Goal: Task Accomplishment & Management: Use online tool/utility

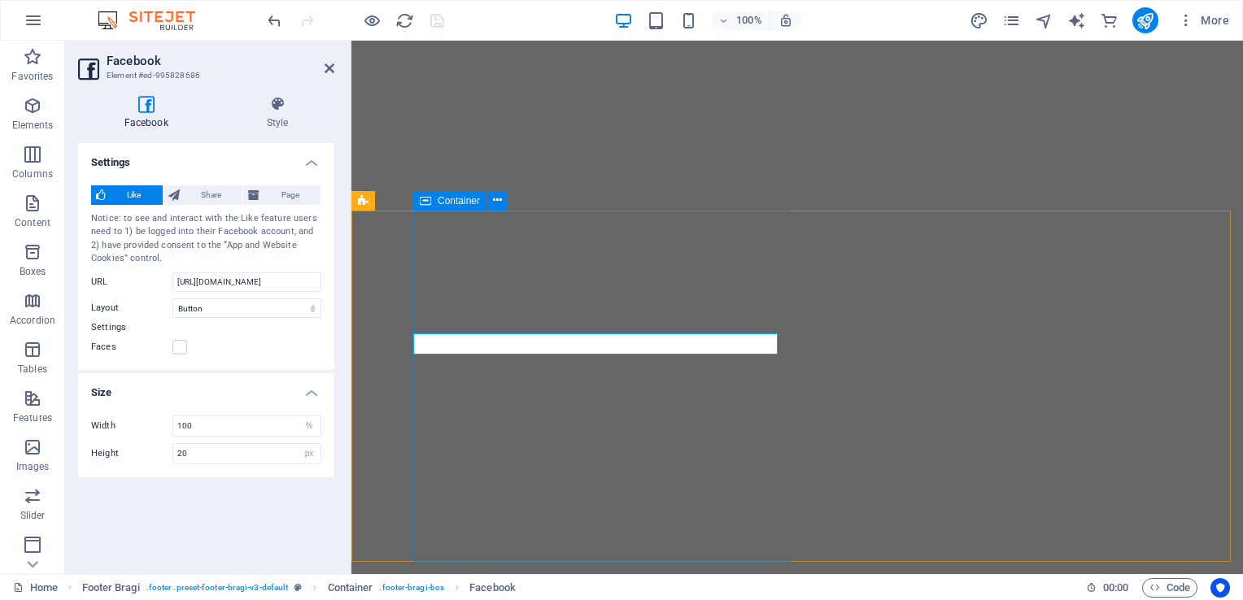
select select "button"
select select "%"
select select "px"
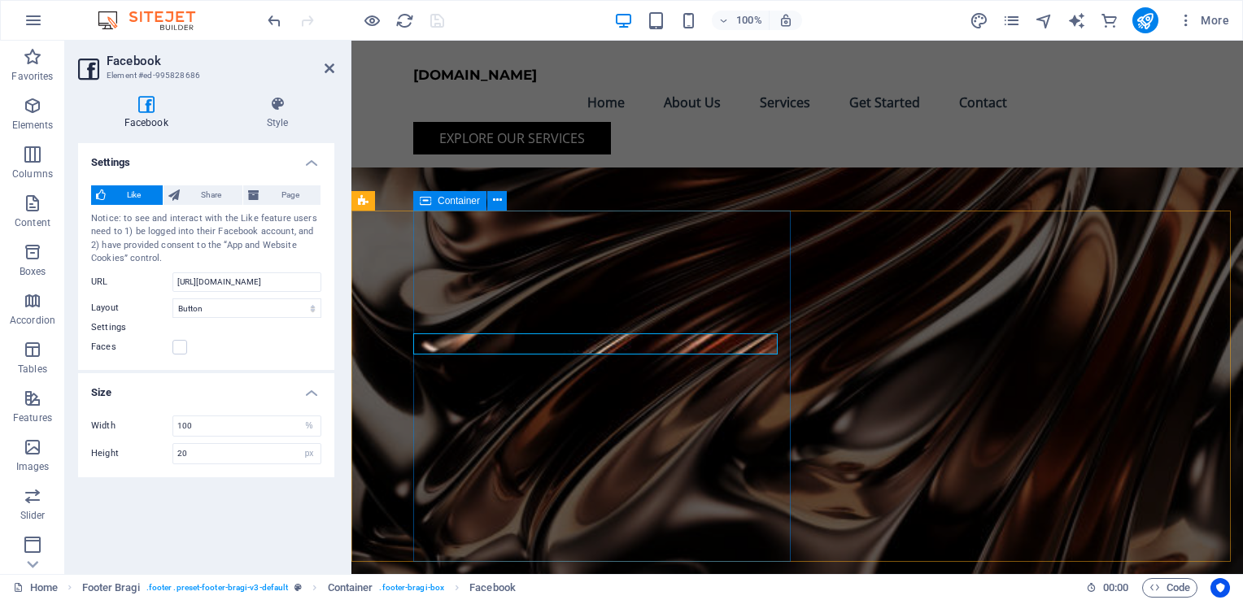
scroll to position [4103, 0]
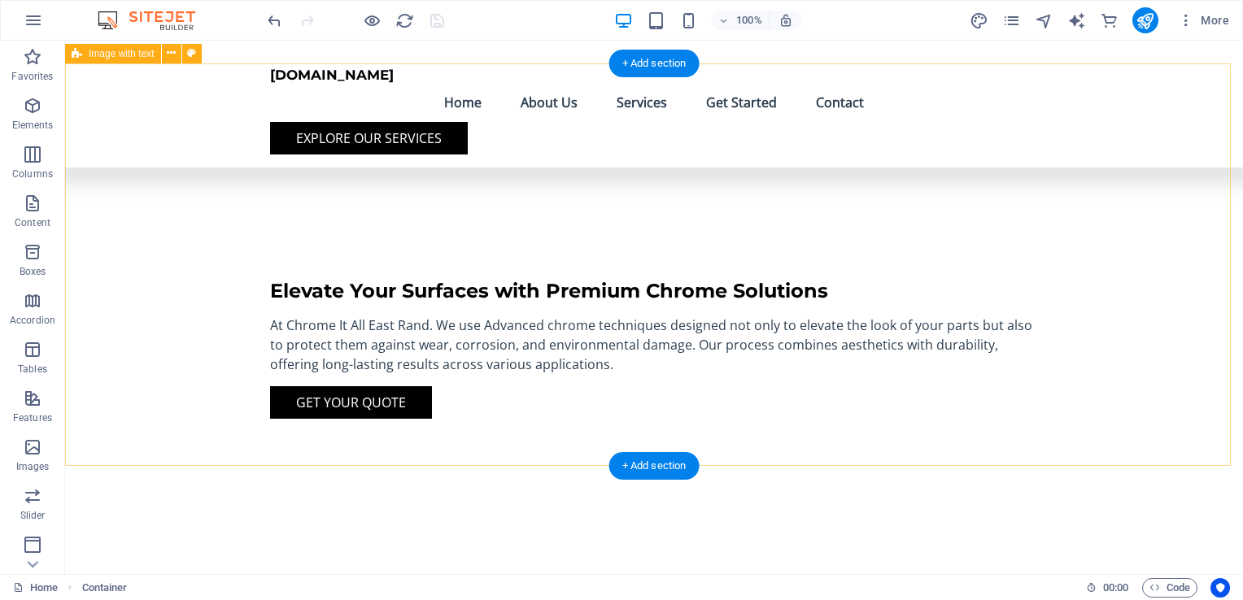
scroll to position [0, 0]
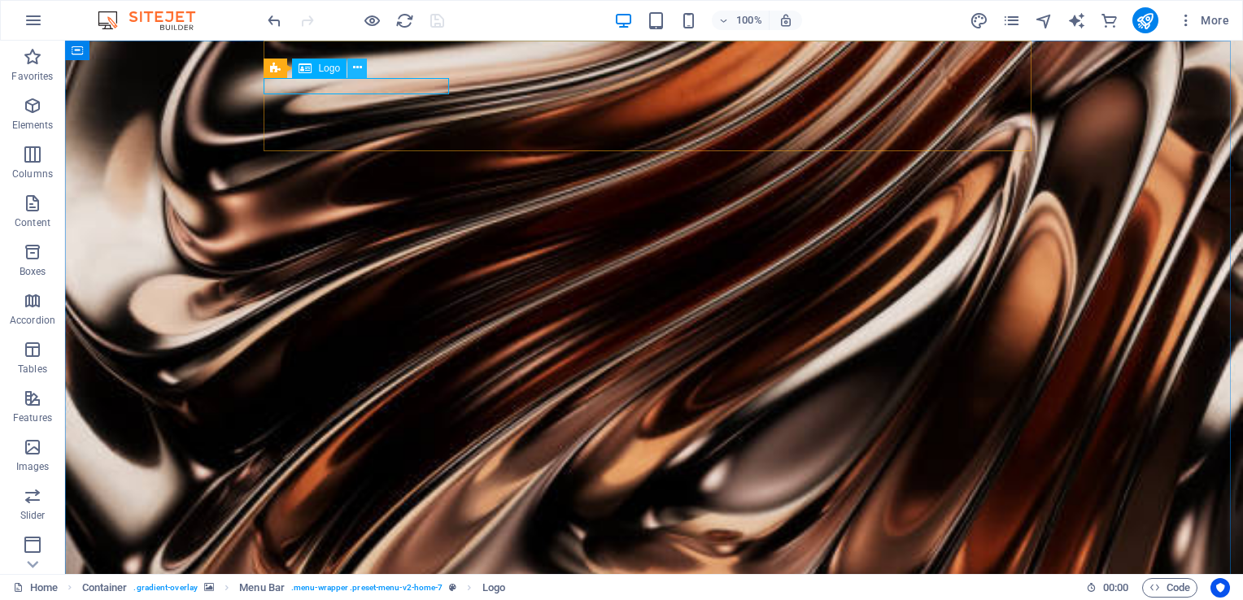
click at [358, 66] on icon at bounding box center [357, 67] width 9 height 17
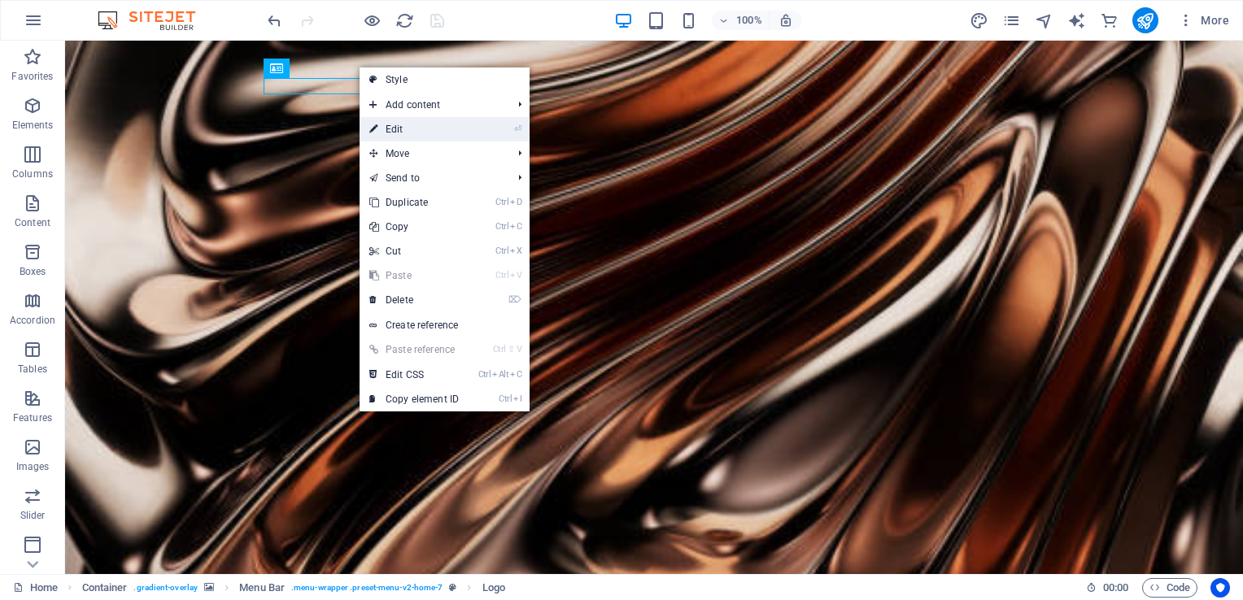
click at [399, 132] on link "⏎ Edit" at bounding box center [414, 129] width 109 height 24
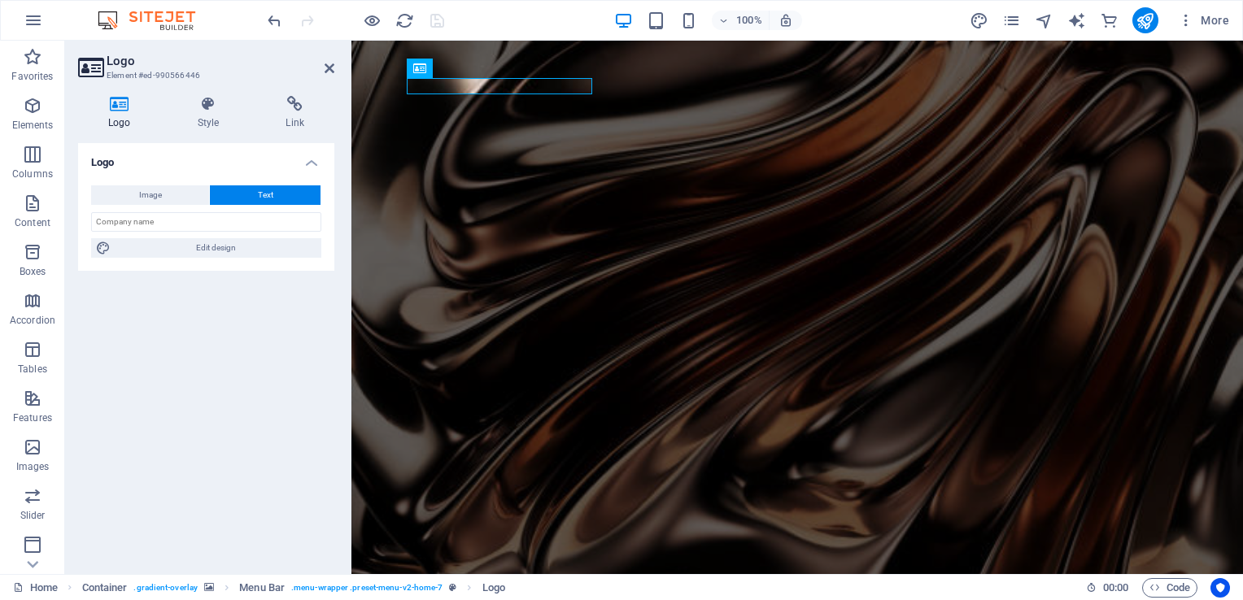
click at [1067, 290] on figure at bounding box center [797, 325] width 892 height 569
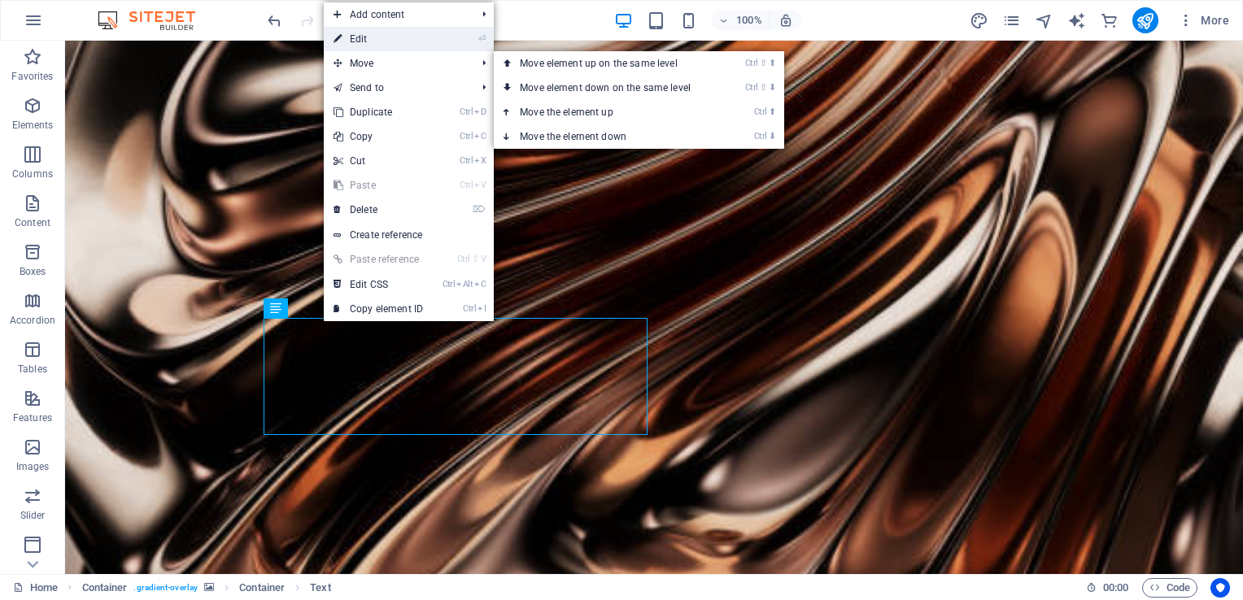
click at [377, 46] on link "⏎ Edit" at bounding box center [378, 39] width 109 height 24
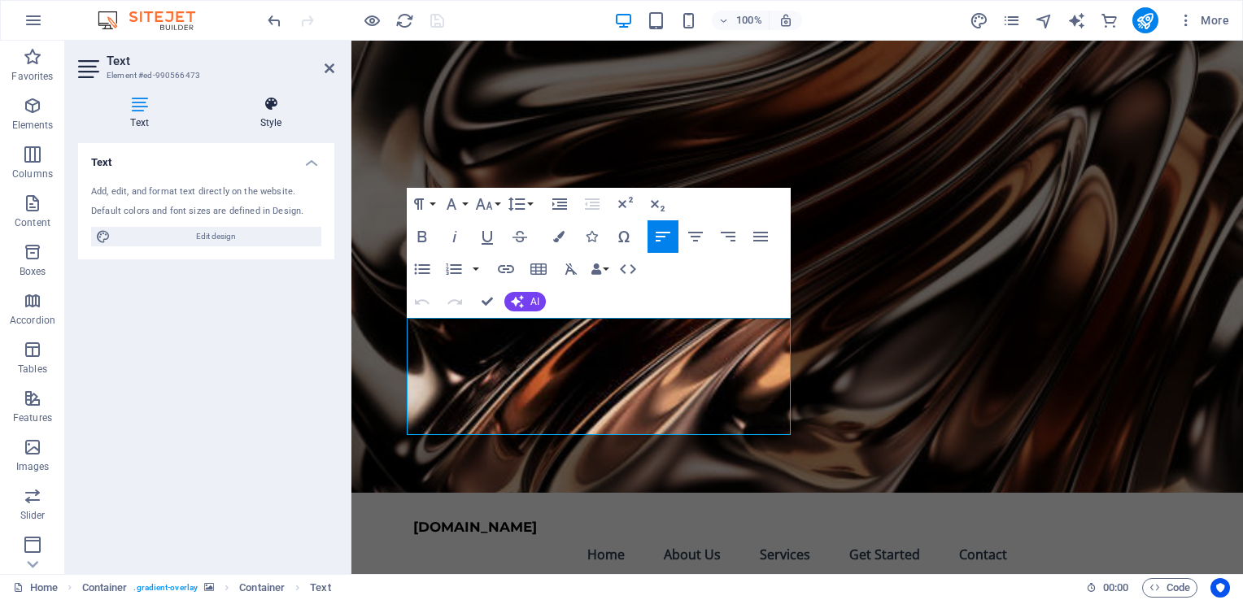
click at [270, 116] on h4 "Style" at bounding box center [270, 113] width 127 height 34
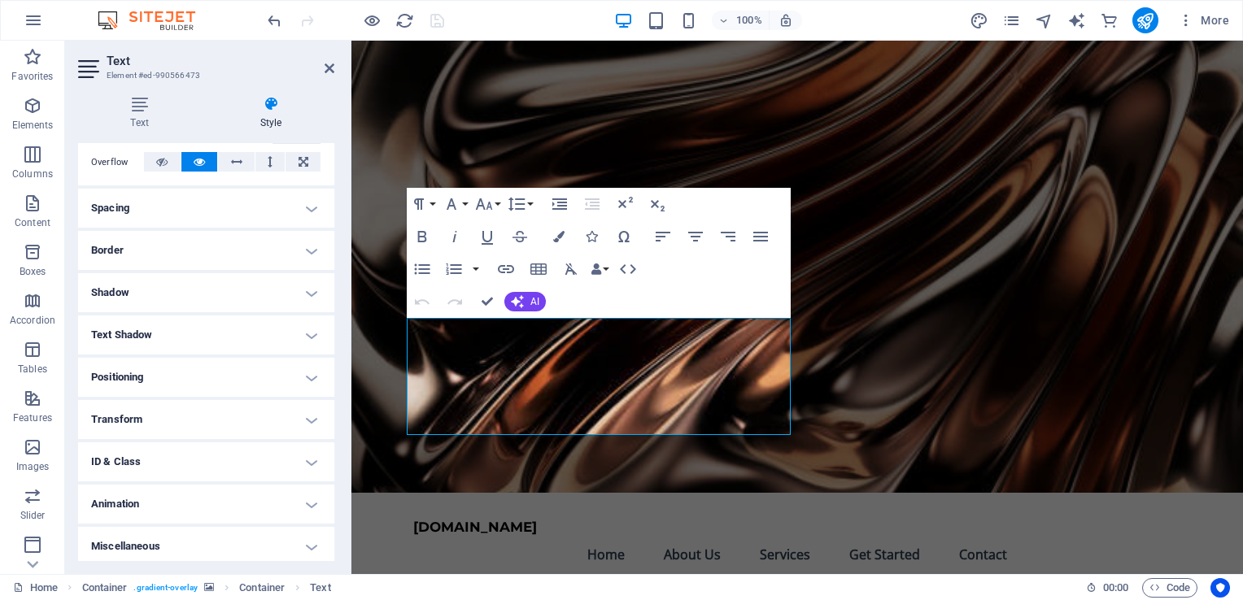
scroll to position [268, 0]
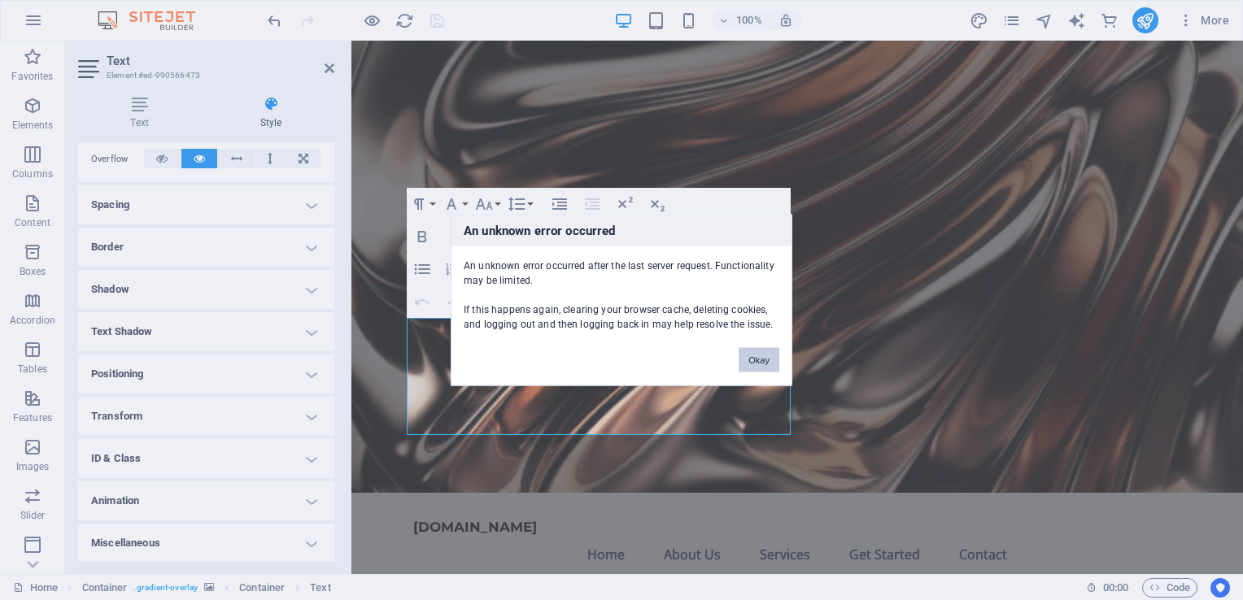
click at [752, 356] on button "Okay" at bounding box center [759, 360] width 41 height 24
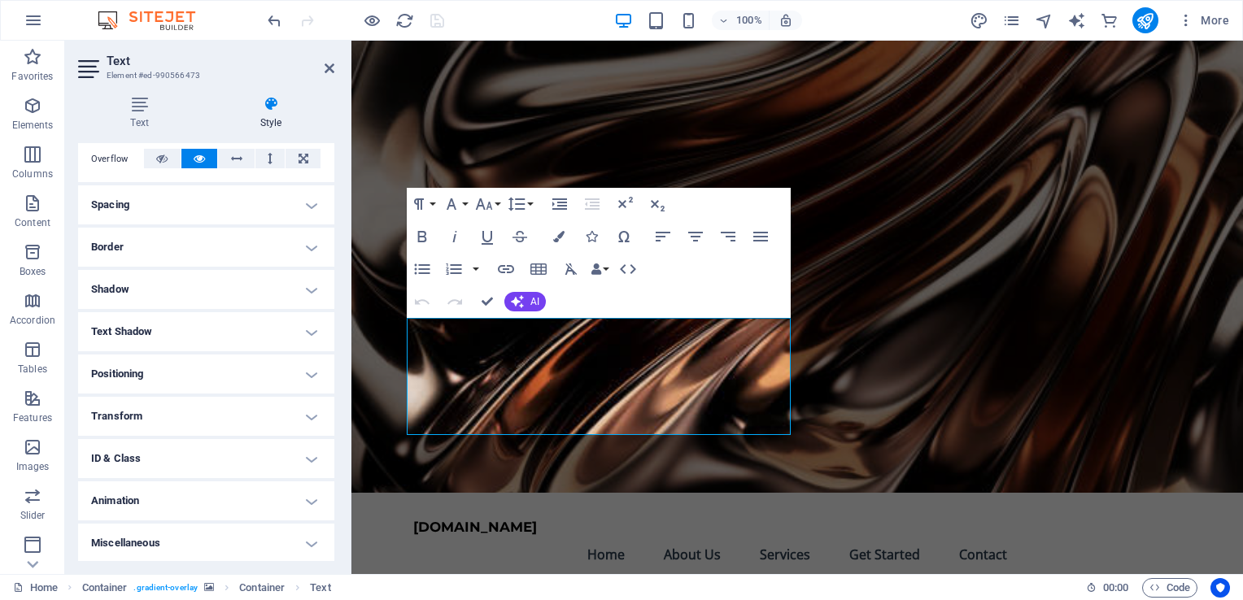
click at [311, 451] on h4 "ID & Class" at bounding box center [206, 458] width 256 height 39
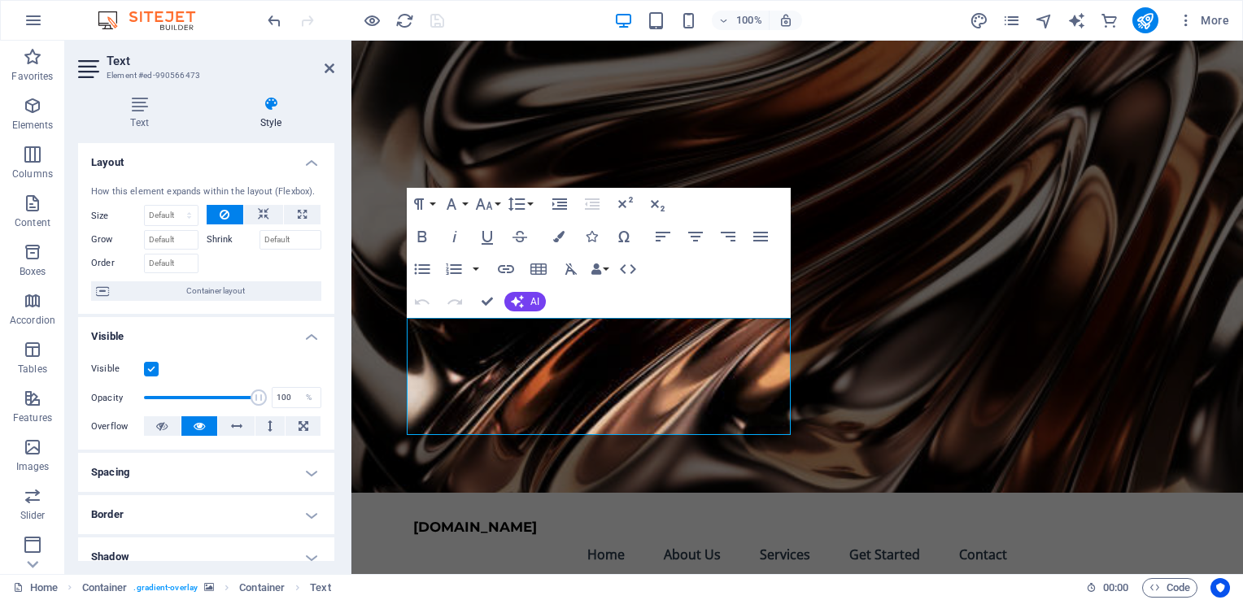
scroll to position [0, 0]
click at [138, 108] on icon at bounding box center [139, 104] width 123 height 16
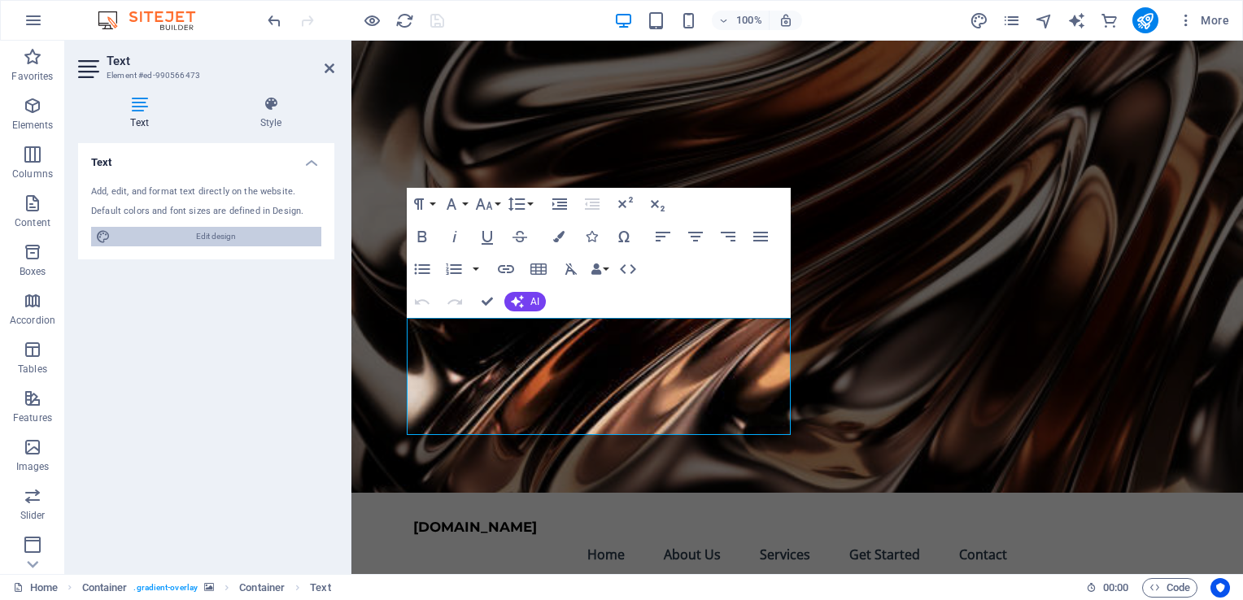
click at [198, 236] on span "Edit design" at bounding box center [216, 237] width 201 height 20
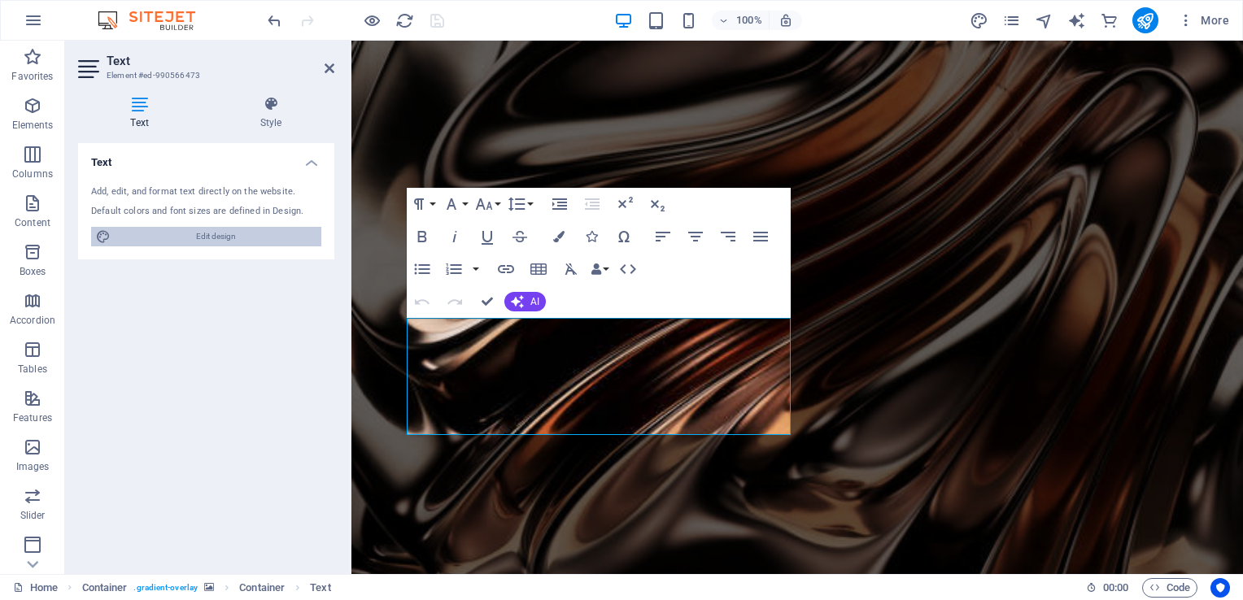
select select "px"
select select "200"
select select "px"
select select "600"
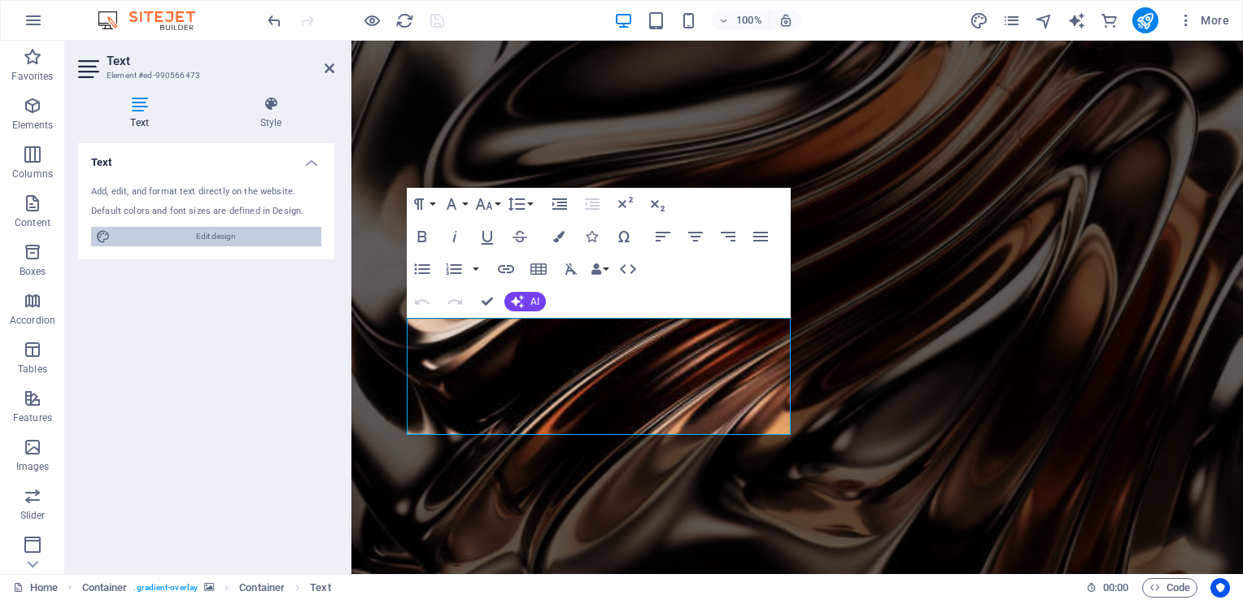
select select "px"
select select "rem"
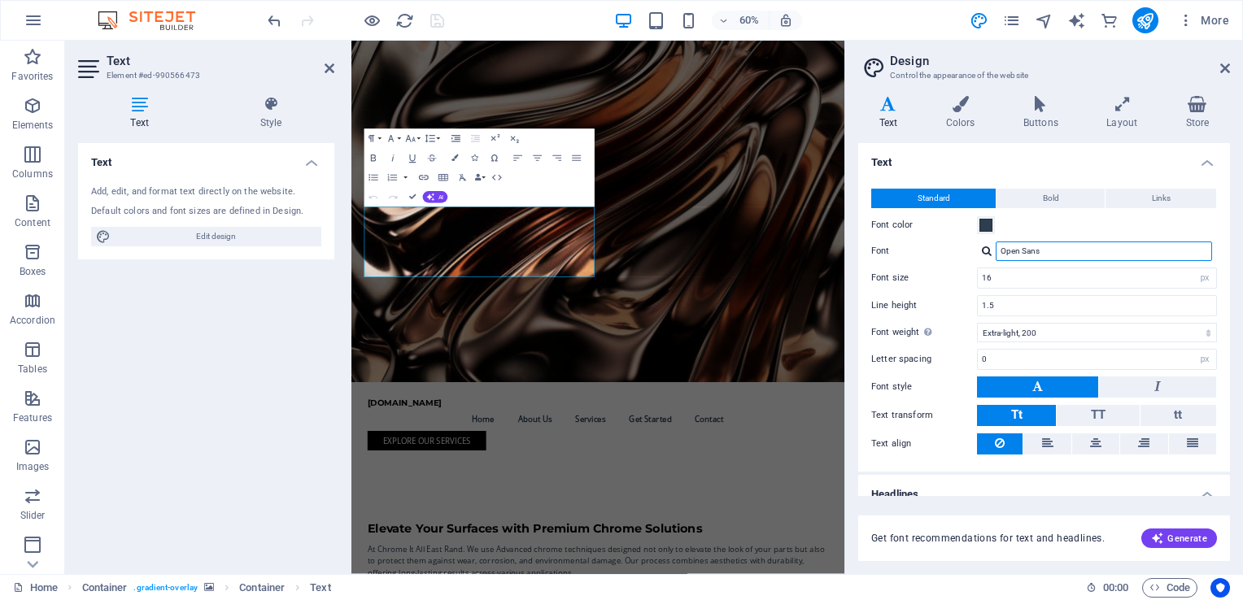
click at [1093, 251] on input "Open Sans" at bounding box center [1104, 252] width 216 height 20
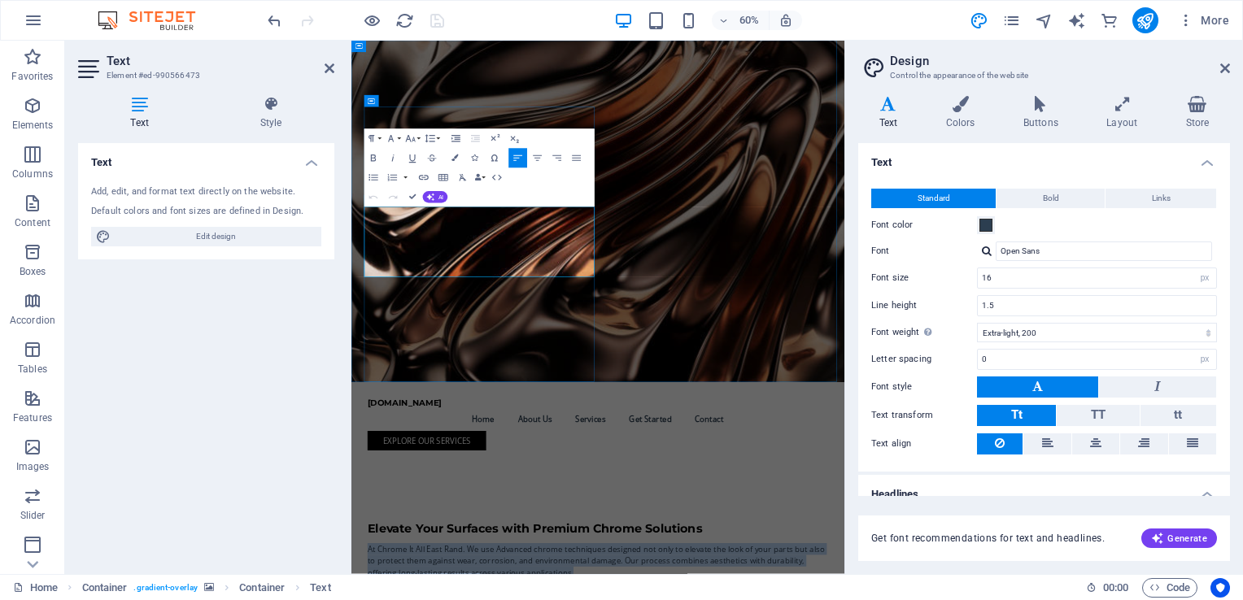
drag, startPoint x: 515, startPoint y: 417, endPoint x: 373, endPoint y: 321, distance: 171.7
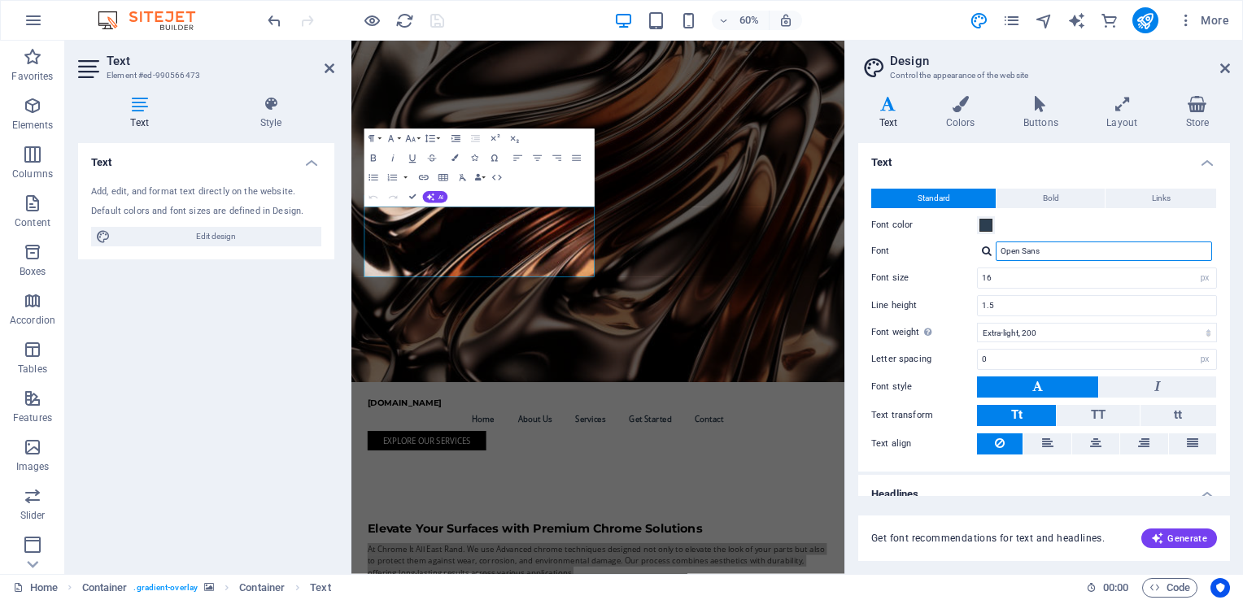
drag, startPoint x: 1051, startPoint y: 250, endPoint x: 911, endPoint y: 249, distance: 139.9
click at [911, 249] on div "Font Open Sans" at bounding box center [1044, 252] width 346 height 20
type input "poppins"
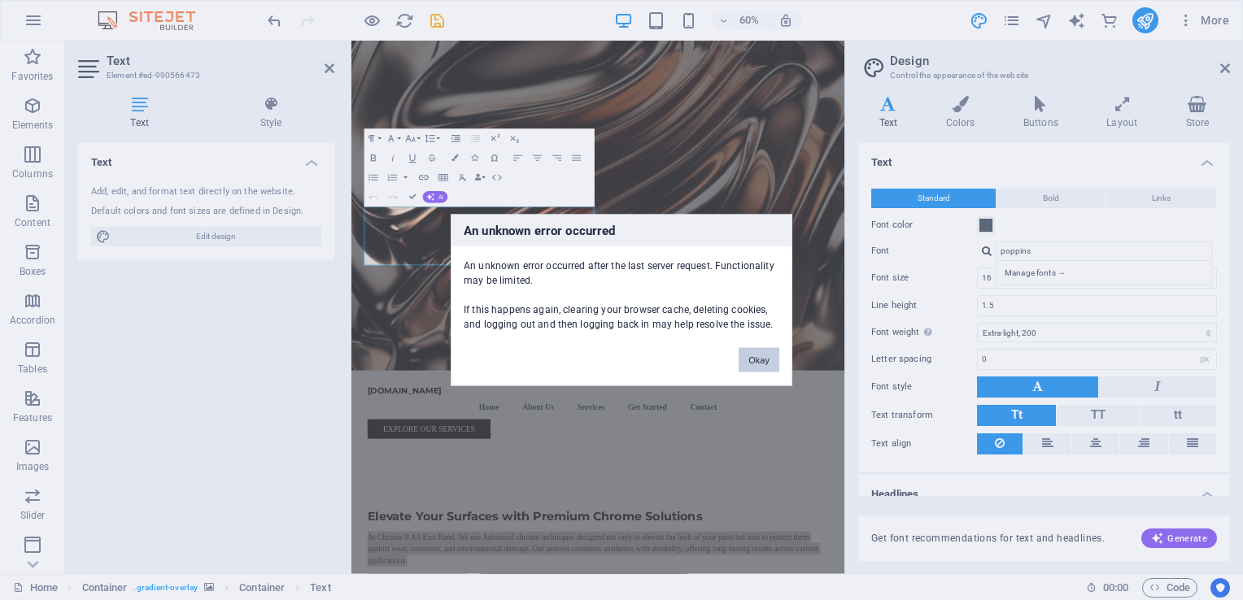
click at [761, 355] on button "Okay" at bounding box center [759, 360] width 41 height 24
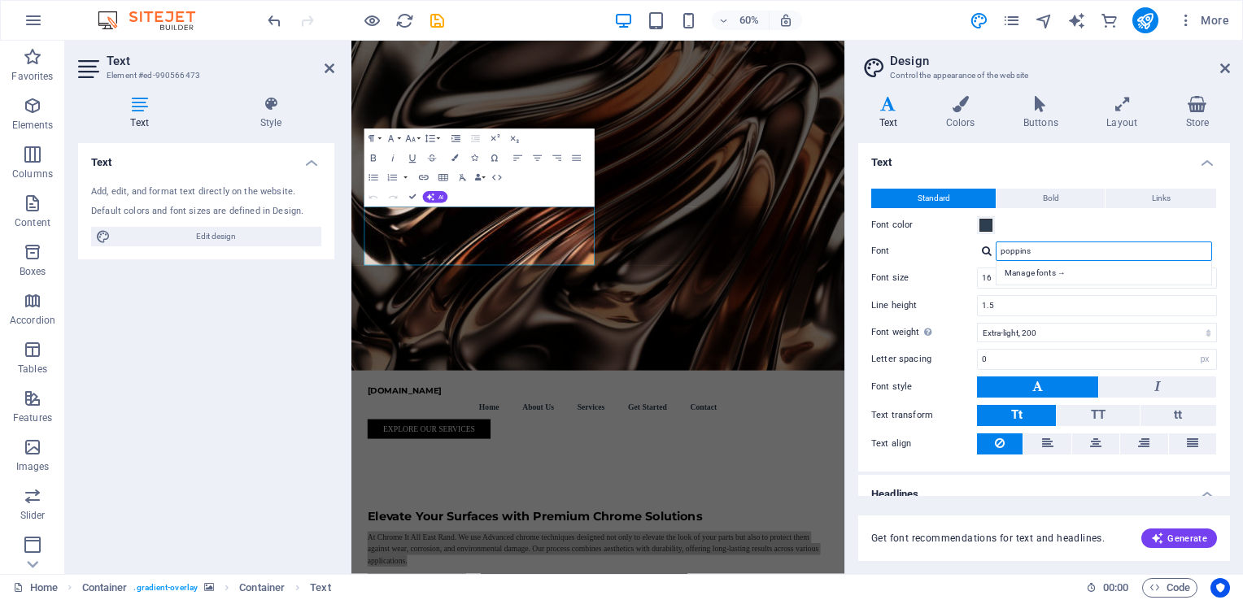
click at [1050, 251] on input "poppins" at bounding box center [1104, 252] width 216 height 20
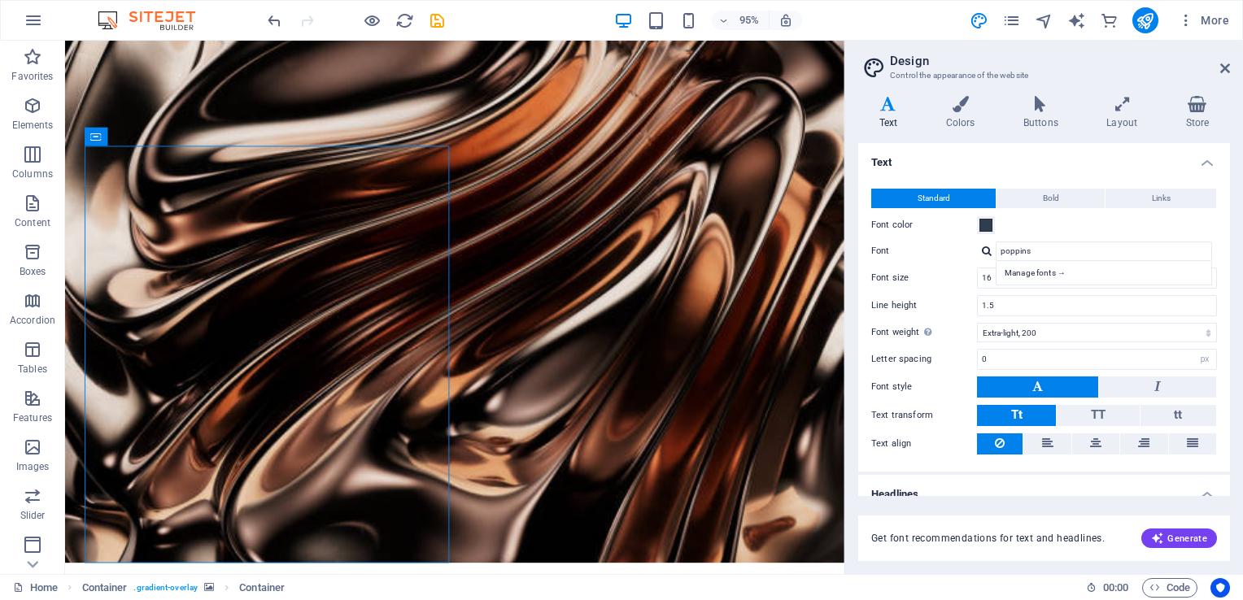
click at [738, 332] on figure at bounding box center [475, 316] width 820 height 550
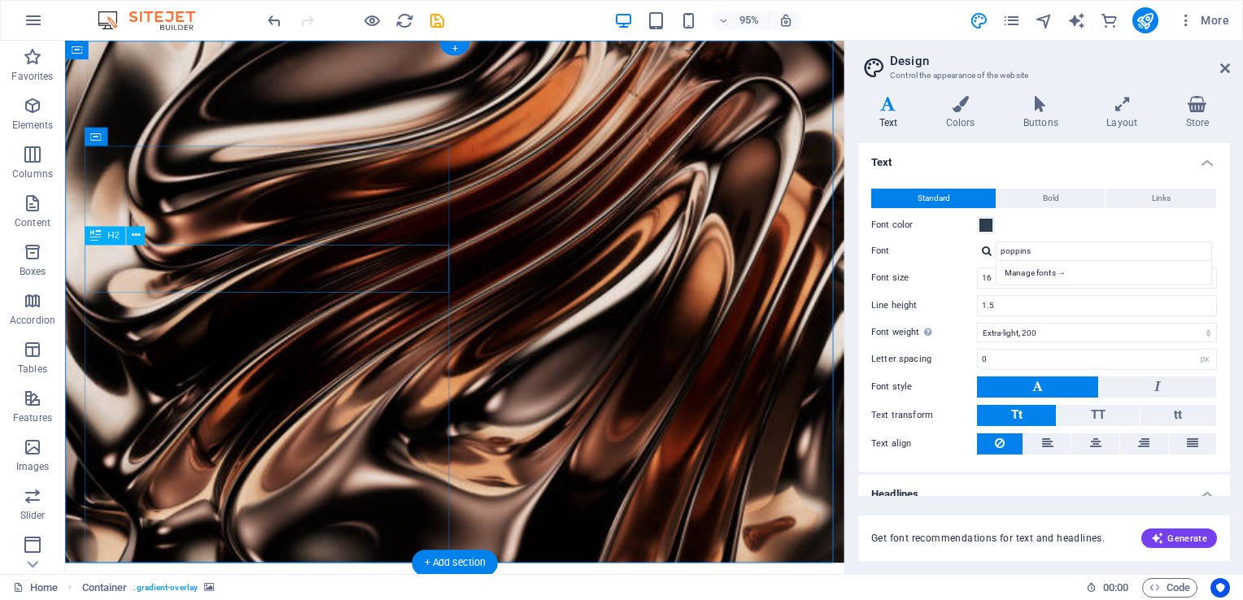
click at [137, 236] on icon at bounding box center [135, 235] width 8 height 16
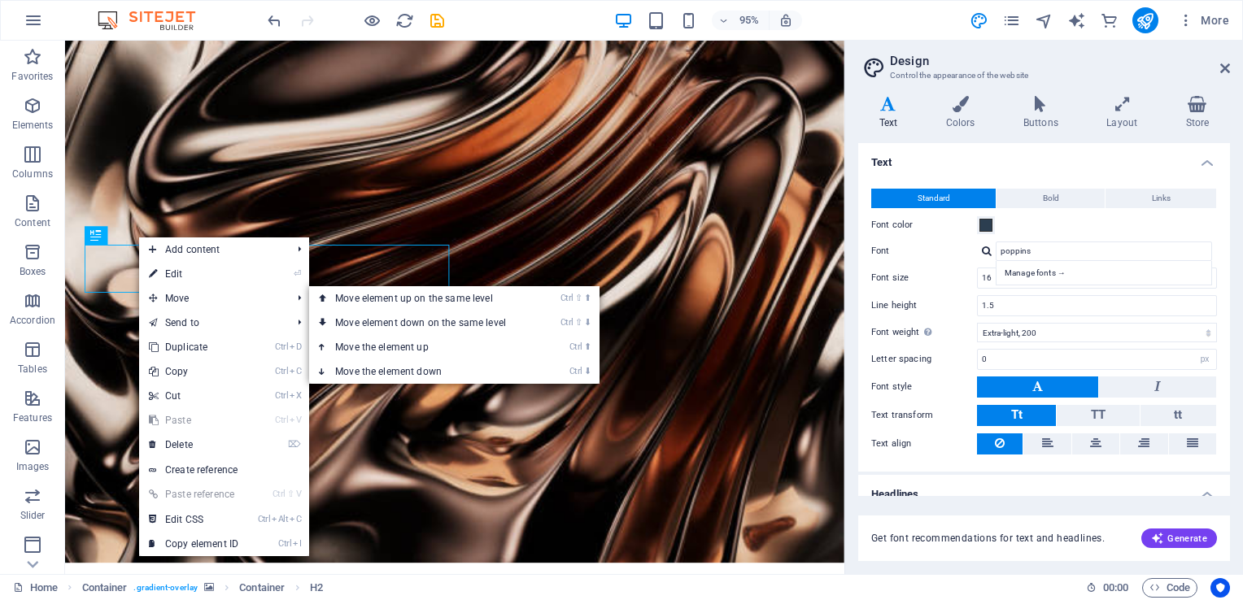
click at [230, 273] on link "⏎ Edit" at bounding box center [193, 274] width 109 height 24
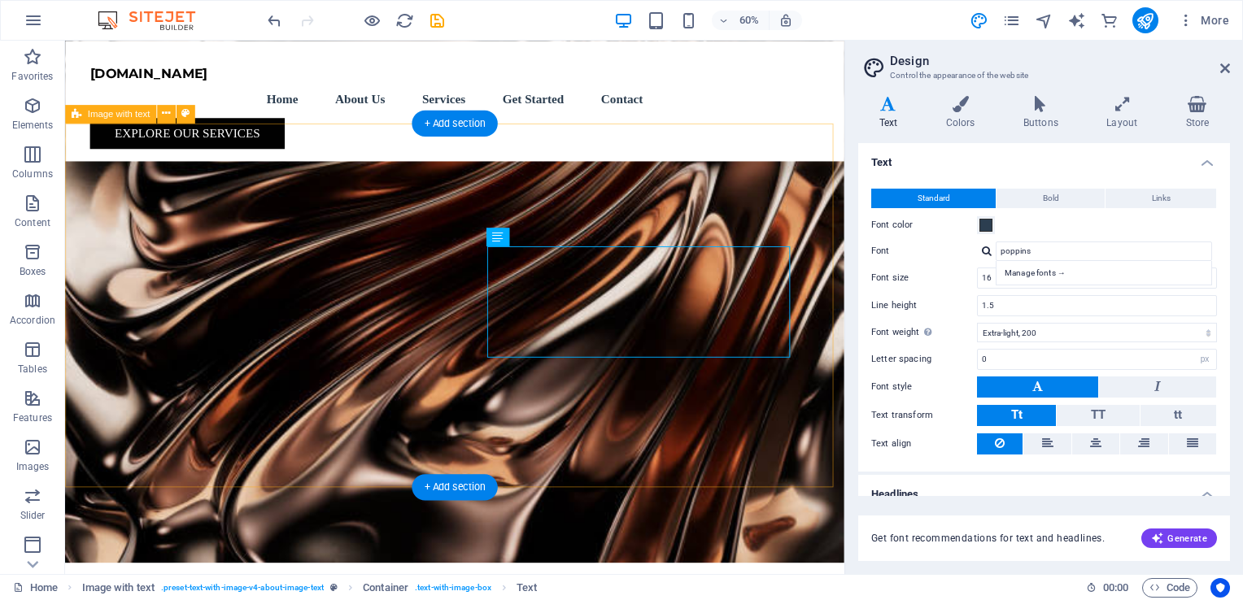
scroll to position [463, 0]
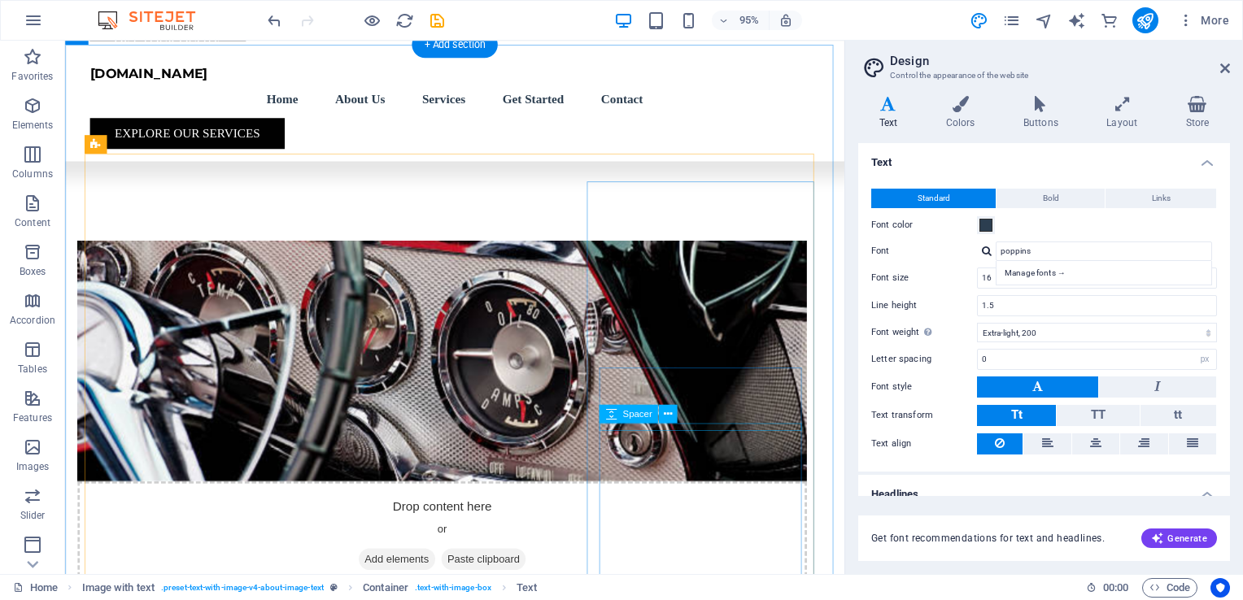
scroll to position [951, 0]
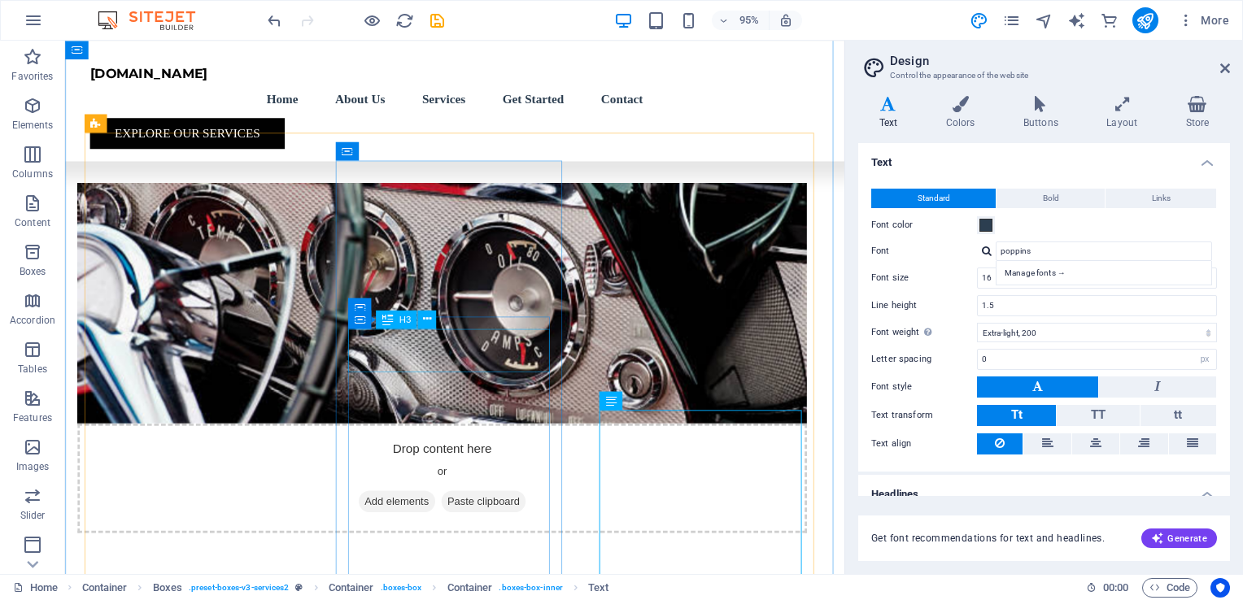
click at [427, 322] on icon at bounding box center [427, 320] width 8 height 16
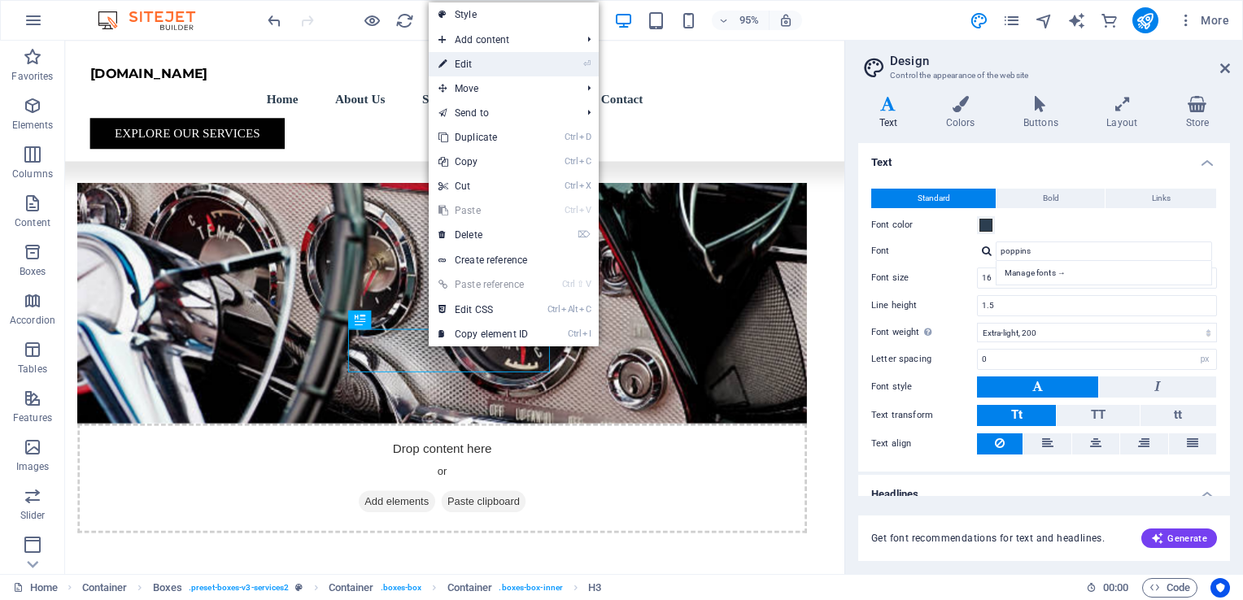
click at [467, 60] on link "⏎ Edit" at bounding box center [483, 64] width 109 height 24
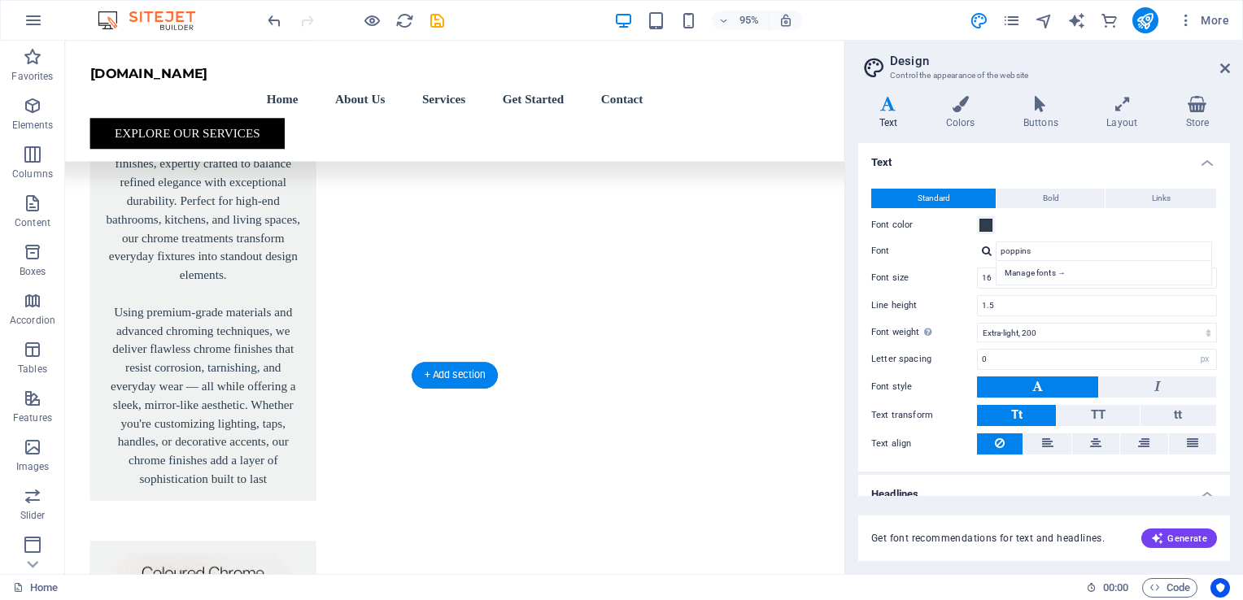
scroll to position [3871, 0]
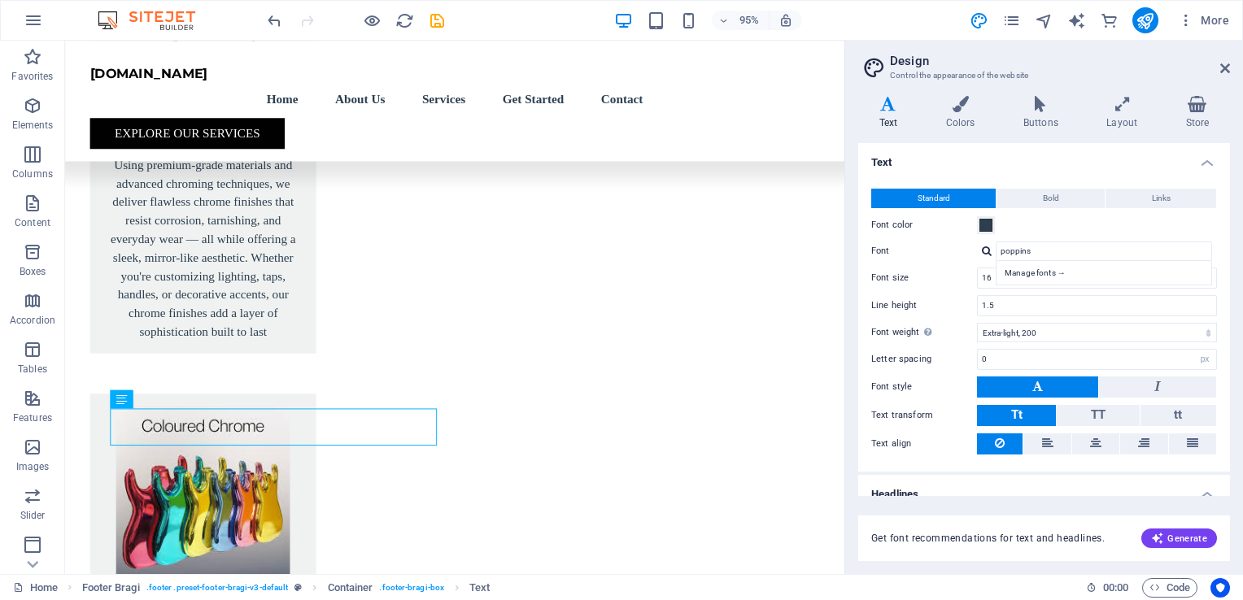
click at [949, 451] on label "Text align" at bounding box center [924, 444] width 106 height 20
click at [949, 255] on label "Font" at bounding box center [924, 252] width 106 height 20
click at [996, 255] on input "poppins" at bounding box center [1104, 252] width 216 height 20
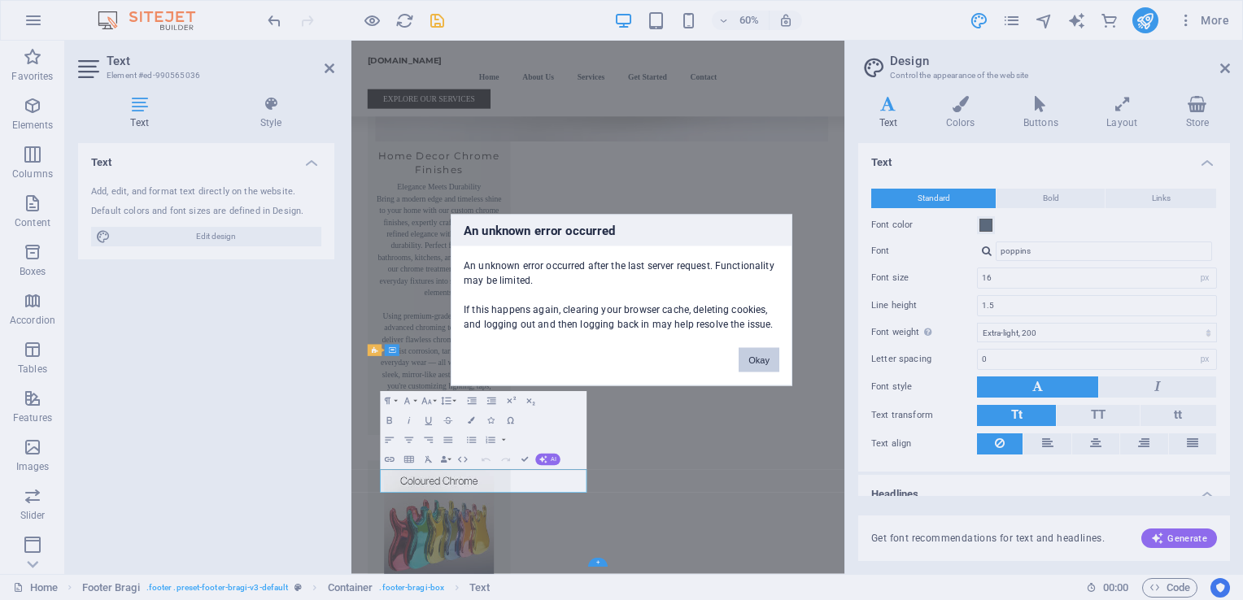
click at [755, 360] on button "Okay" at bounding box center [759, 360] width 41 height 24
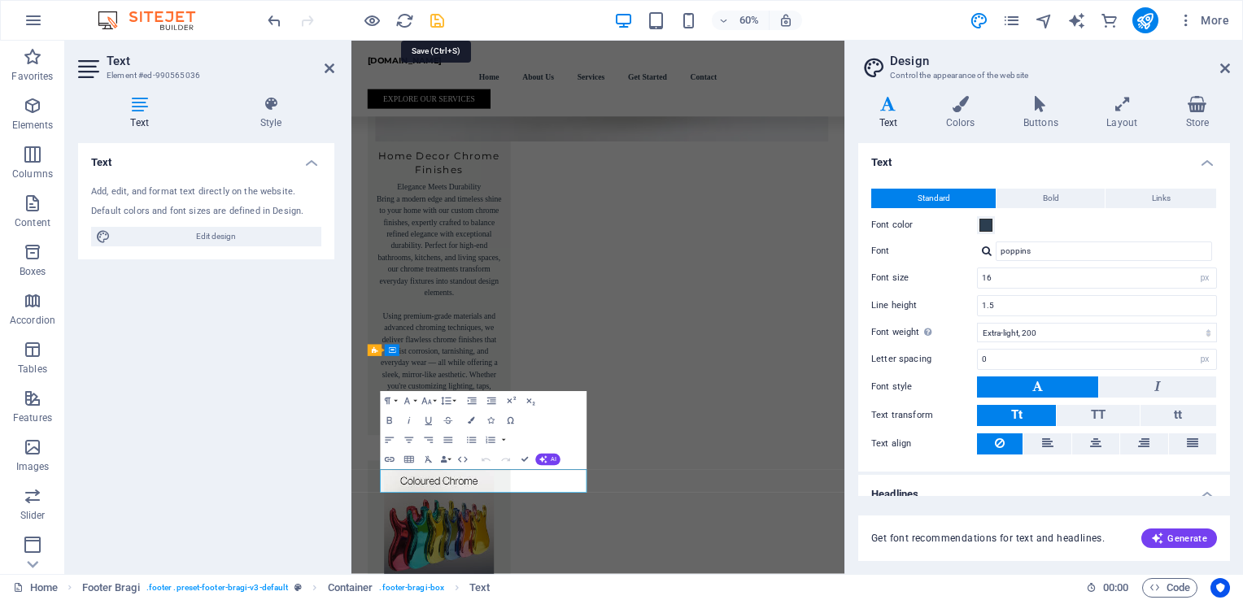
click at [438, 20] on icon "save" at bounding box center [437, 20] width 19 height 19
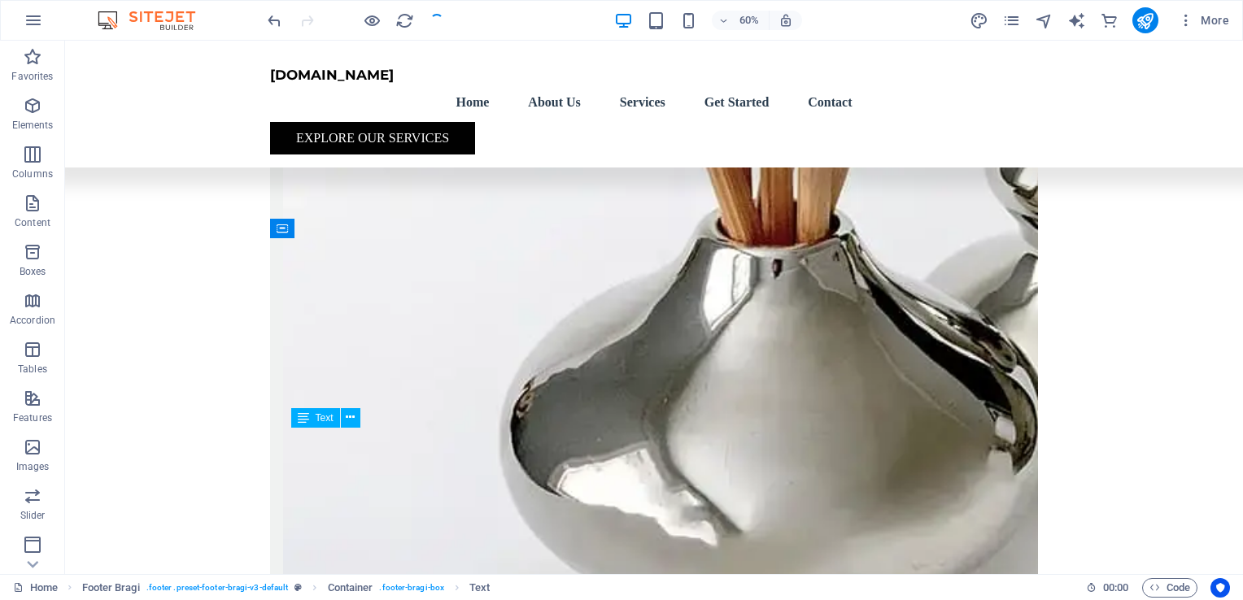
checkbox input "false"
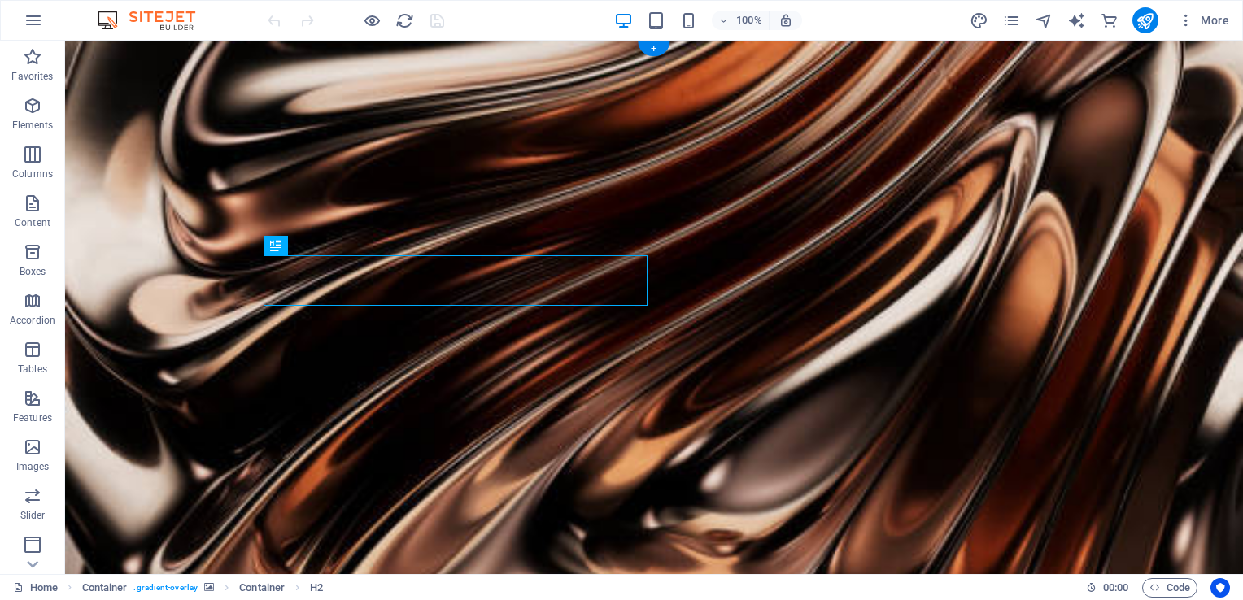
click at [1098, 212] on figure at bounding box center [654, 325] width 1178 height 569
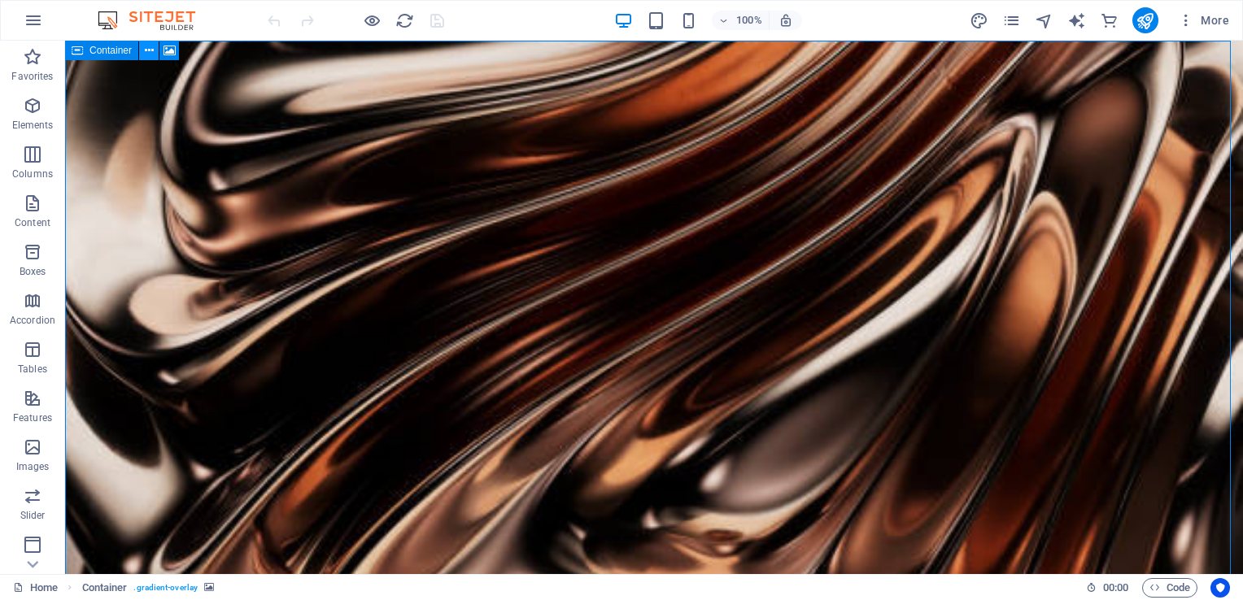
click at [148, 53] on icon at bounding box center [149, 50] width 9 height 17
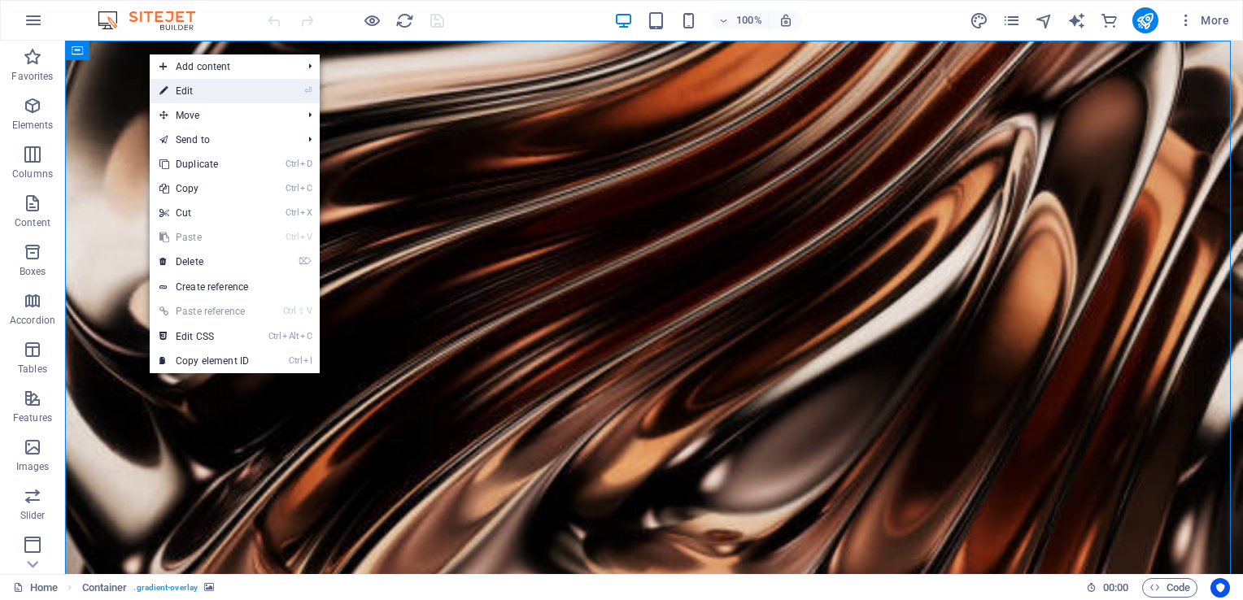
click at [192, 97] on link "⏎ Edit" at bounding box center [204, 91] width 109 height 24
select select "header"
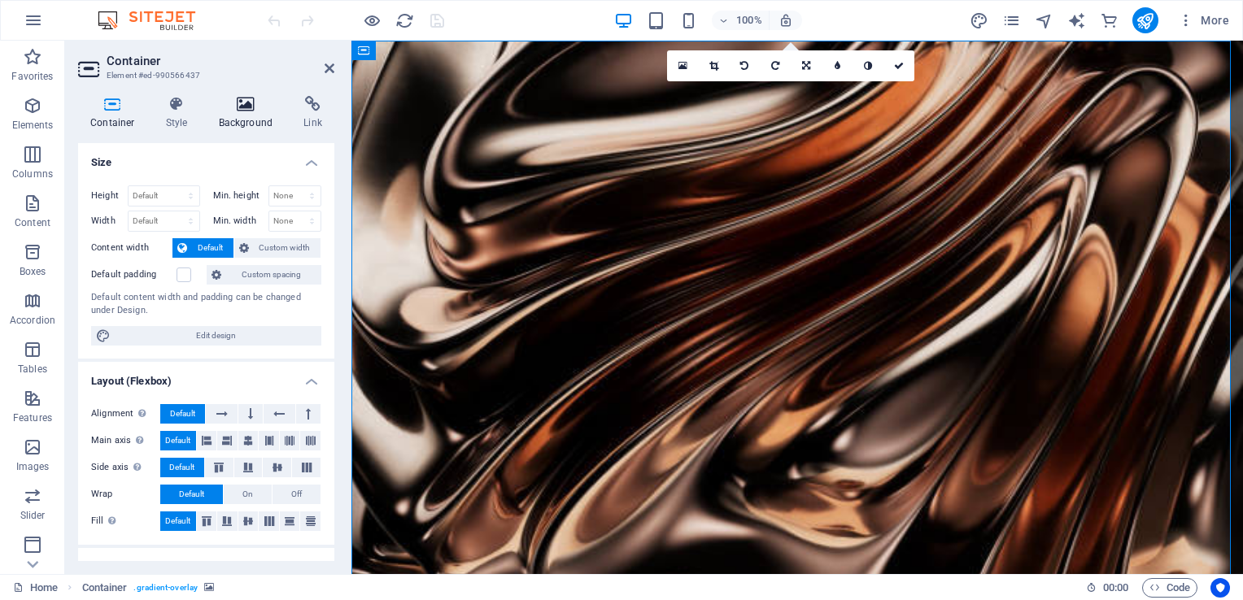
click at [238, 105] on icon at bounding box center [246, 104] width 79 height 16
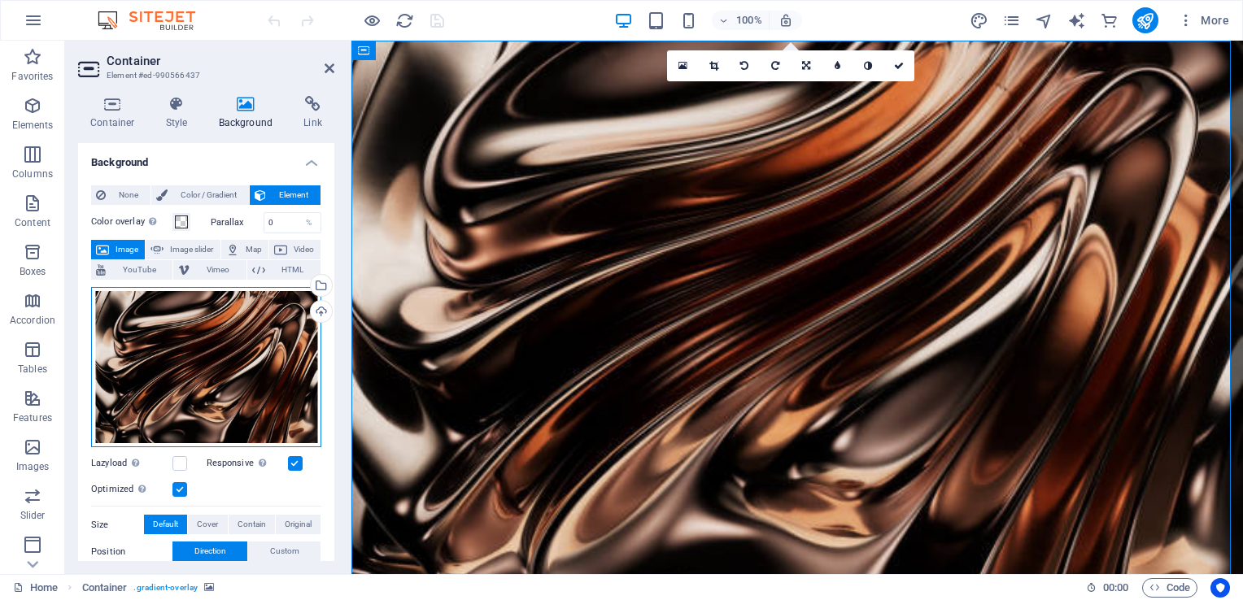
click at [208, 332] on div "Drag files here, click to choose files or select files from Files or our free s…" at bounding box center [206, 367] width 230 height 161
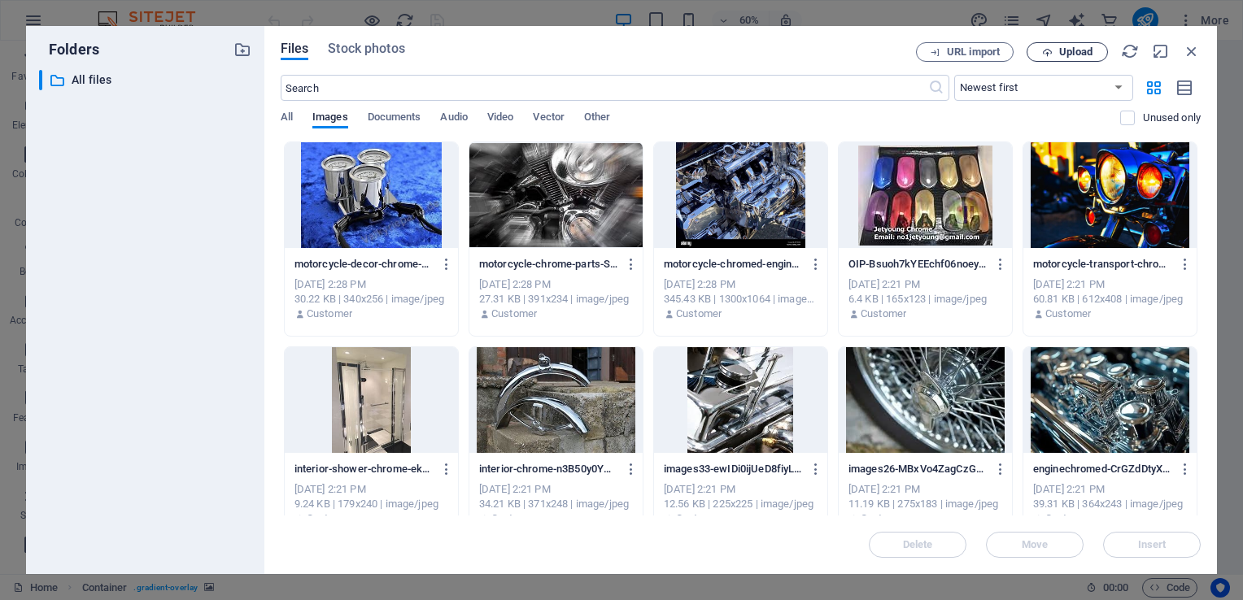
click at [1048, 53] on icon "button" at bounding box center [1047, 52] width 11 height 11
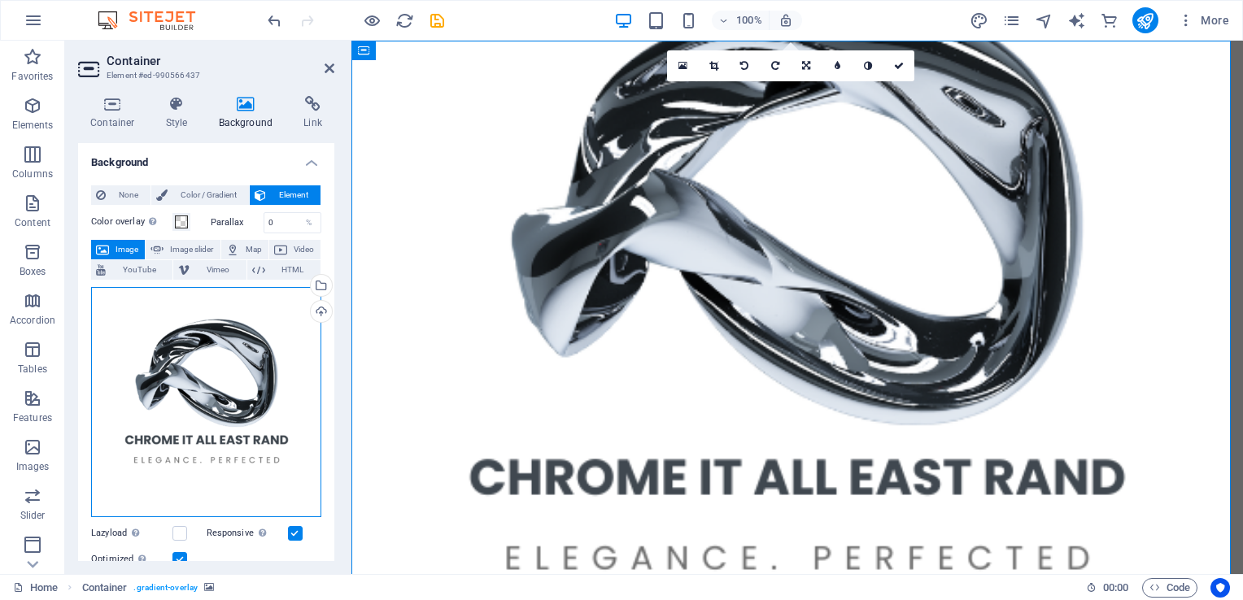
drag, startPoint x: 230, startPoint y: 376, endPoint x: 283, endPoint y: 377, distance: 52.9
click at [283, 377] on div "Drag files here, click to choose files or select files from Files or our free s…" at bounding box center [206, 402] width 230 height 230
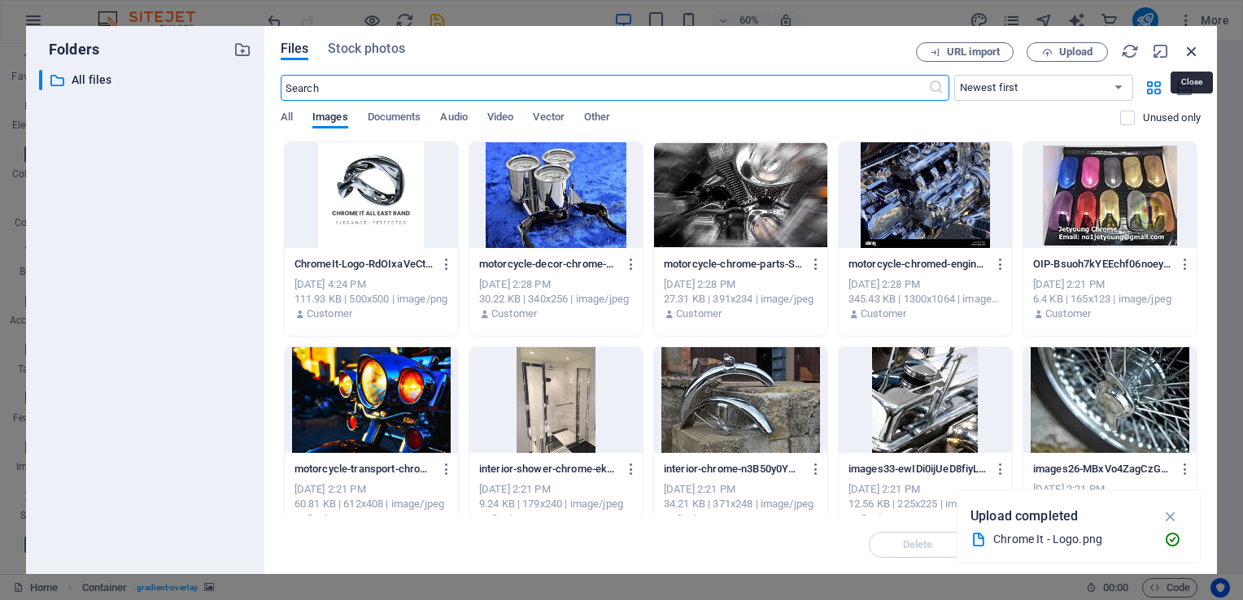
click at [1194, 51] on icon "button" at bounding box center [1192, 51] width 18 height 18
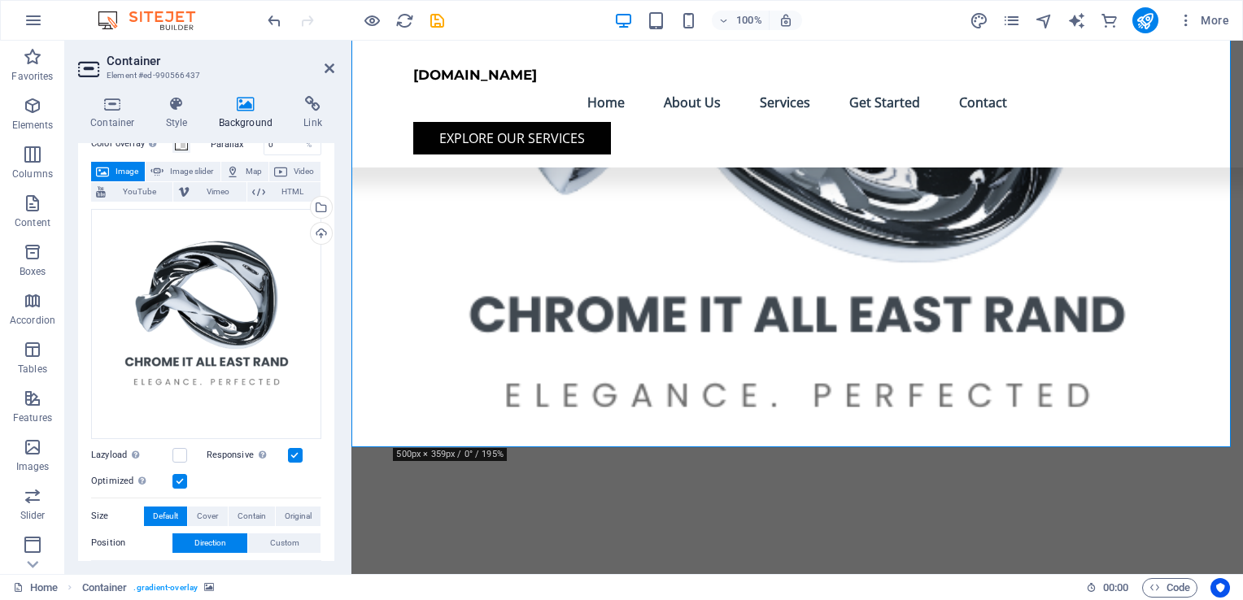
scroll to position [163, 0]
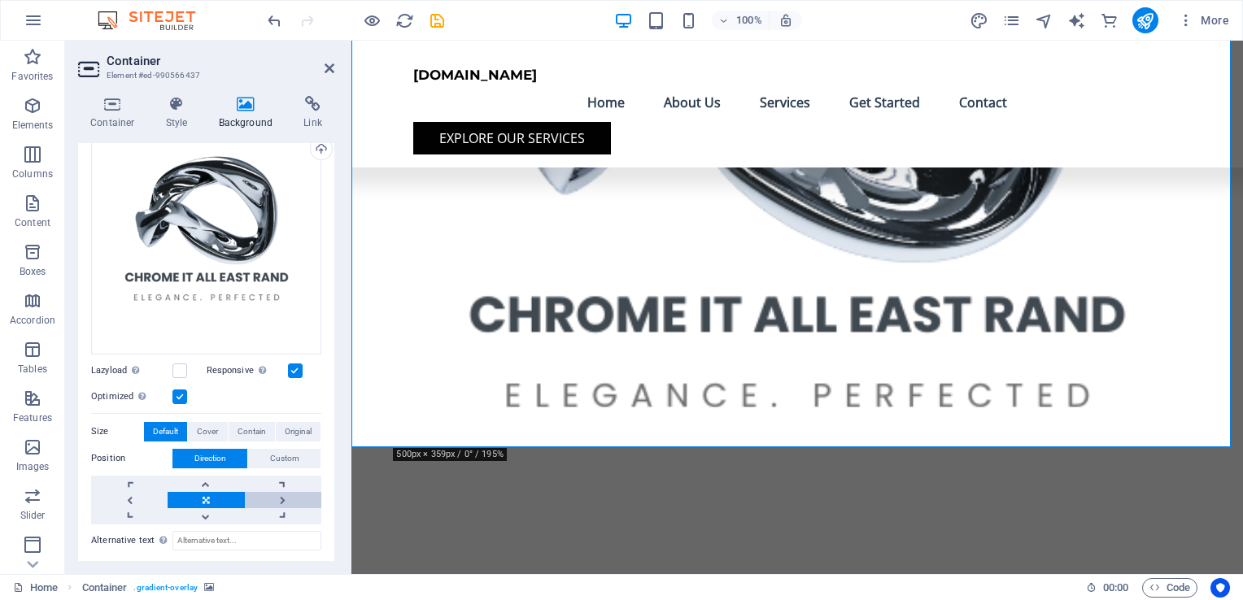
click at [290, 492] on link at bounding box center [283, 500] width 76 height 16
click at [277, 494] on link at bounding box center [283, 500] width 76 height 16
click at [274, 496] on link at bounding box center [283, 500] width 76 height 16
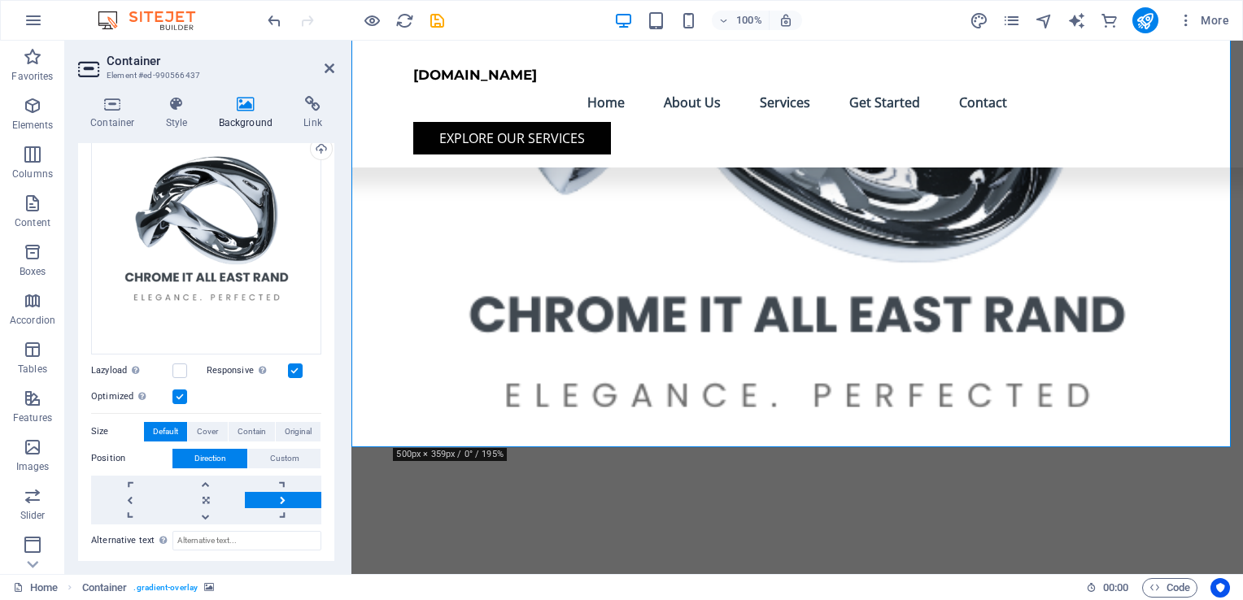
click at [274, 496] on link at bounding box center [283, 500] width 76 height 16
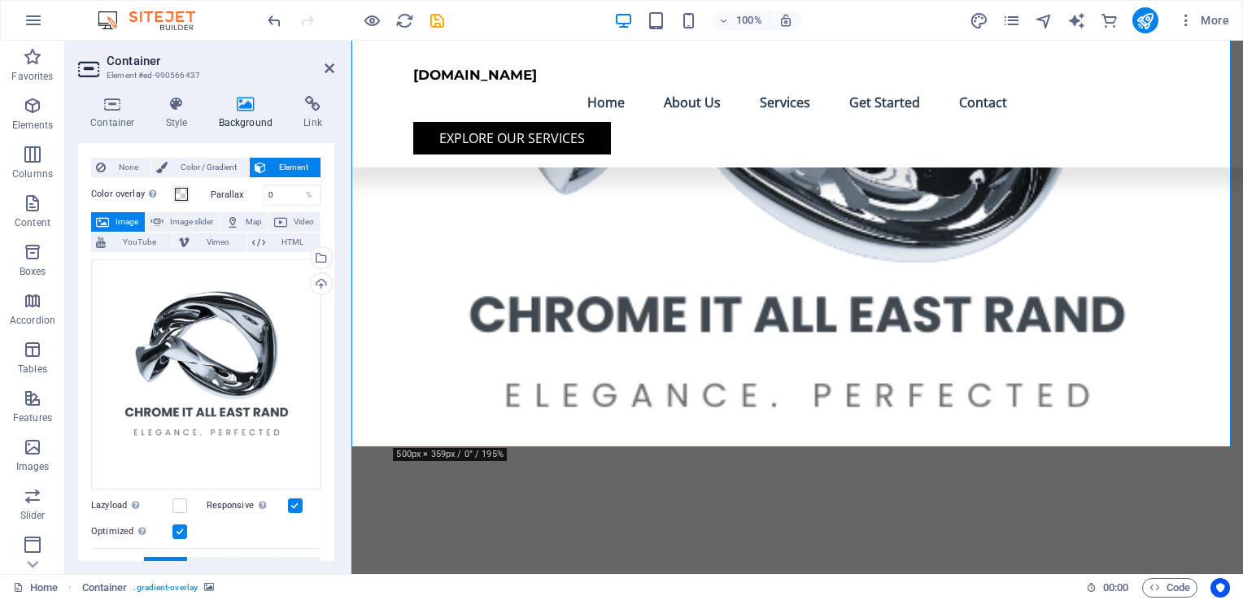
scroll to position [0, 0]
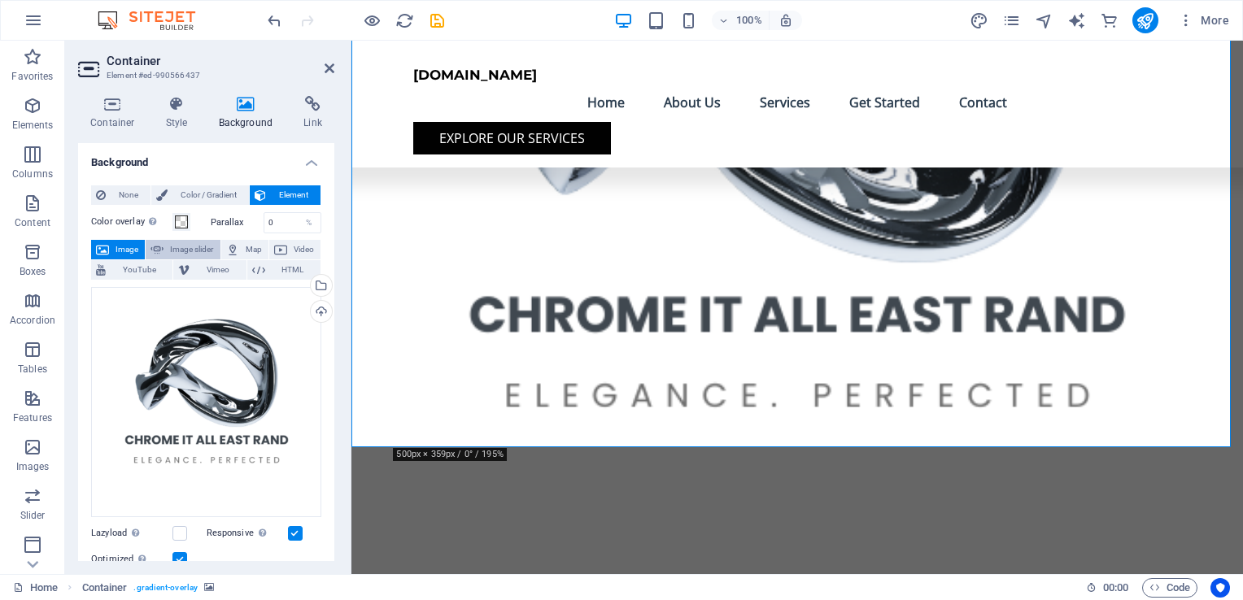
click at [177, 250] on span "Image slider" at bounding box center [191, 250] width 46 height 20
select select "ms"
select select "s"
select select "progressive"
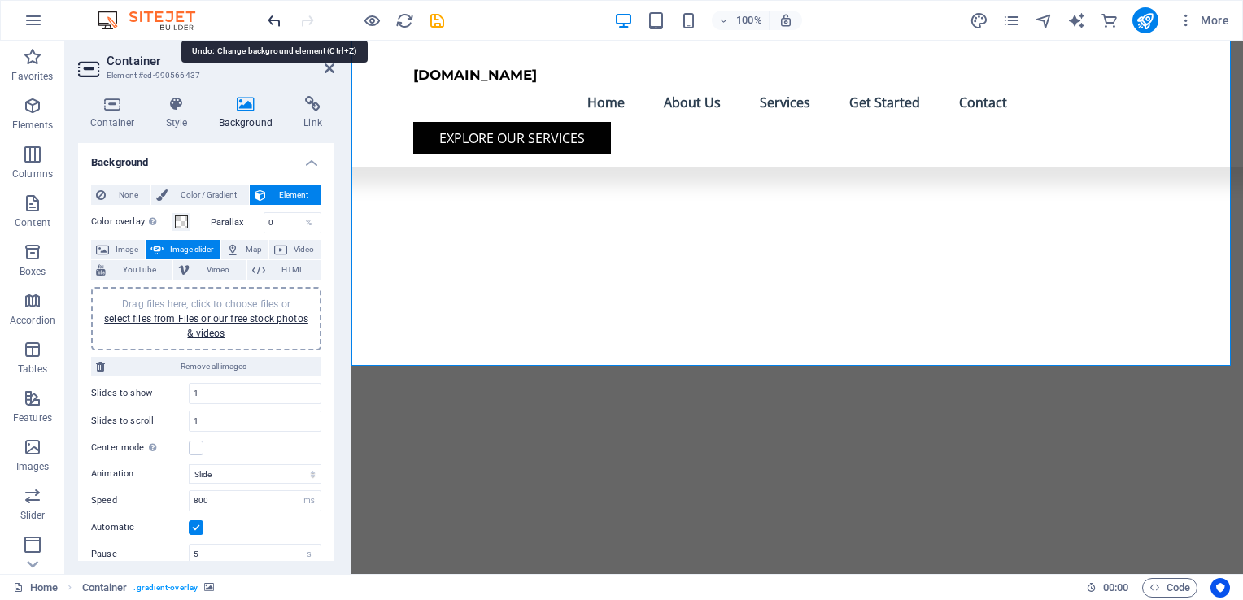
click at [270, 20] on icon "undo" at bounding box center [274, 20] width 19 height 19
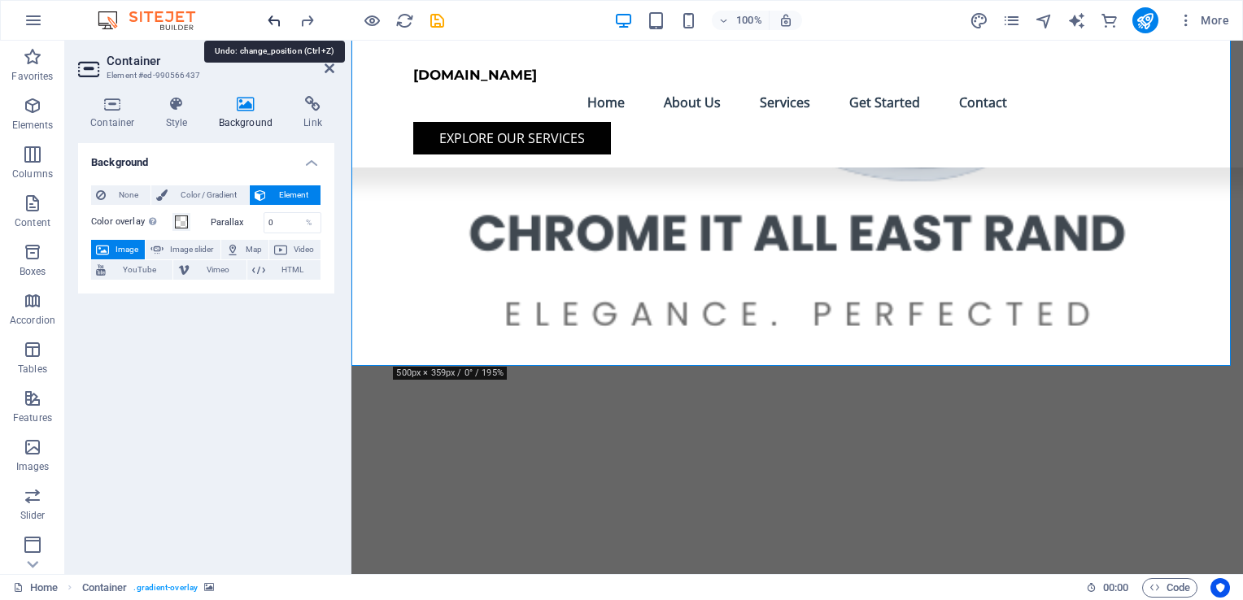
click at [270, 20] on icon "undo" at bounding box center [274, 20] width 19 height 19
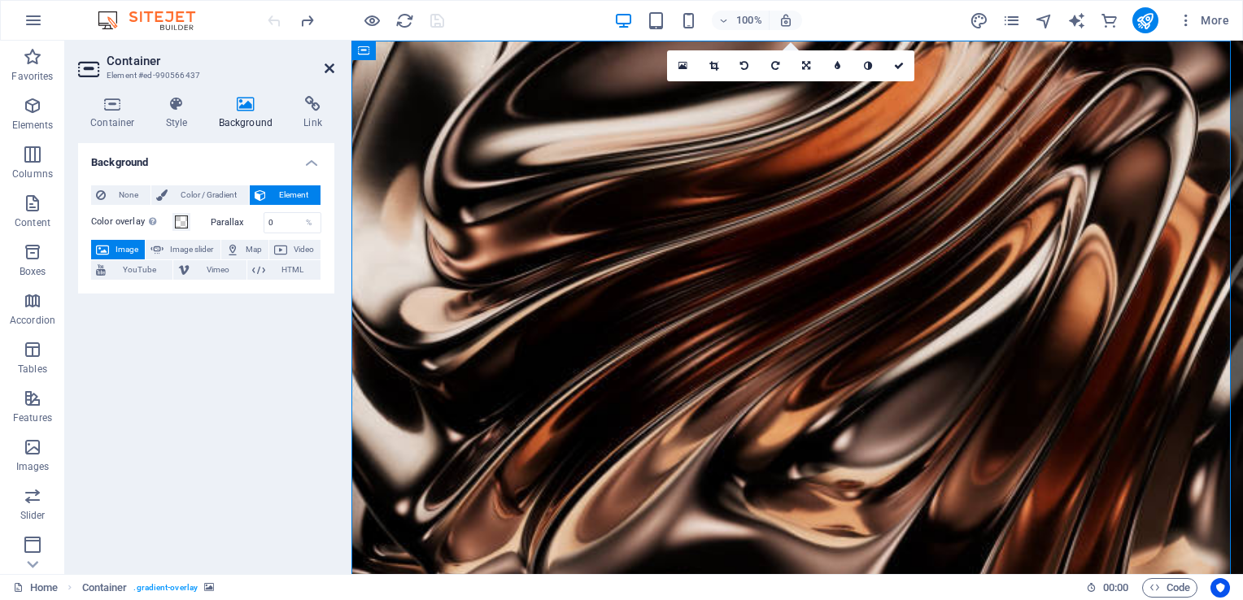
click at [331, 72] on icon at bounding box center [330, 68] width 10 height 13
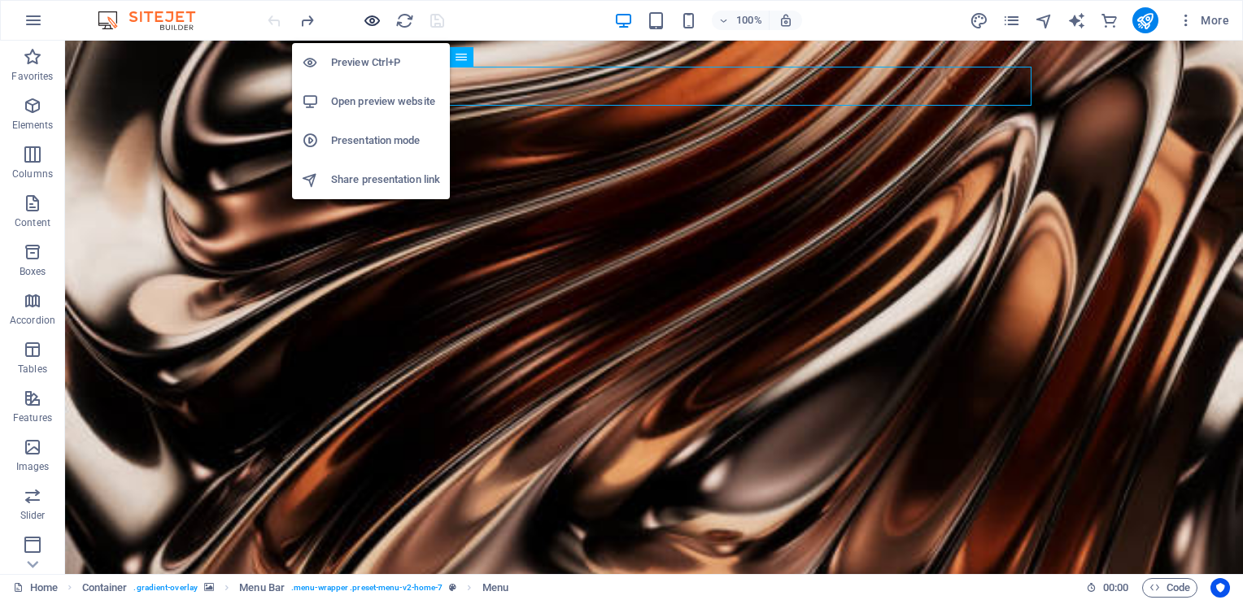
click at [374, 20] on icon "button" at bounding box center [372, 20] width 19 height 19
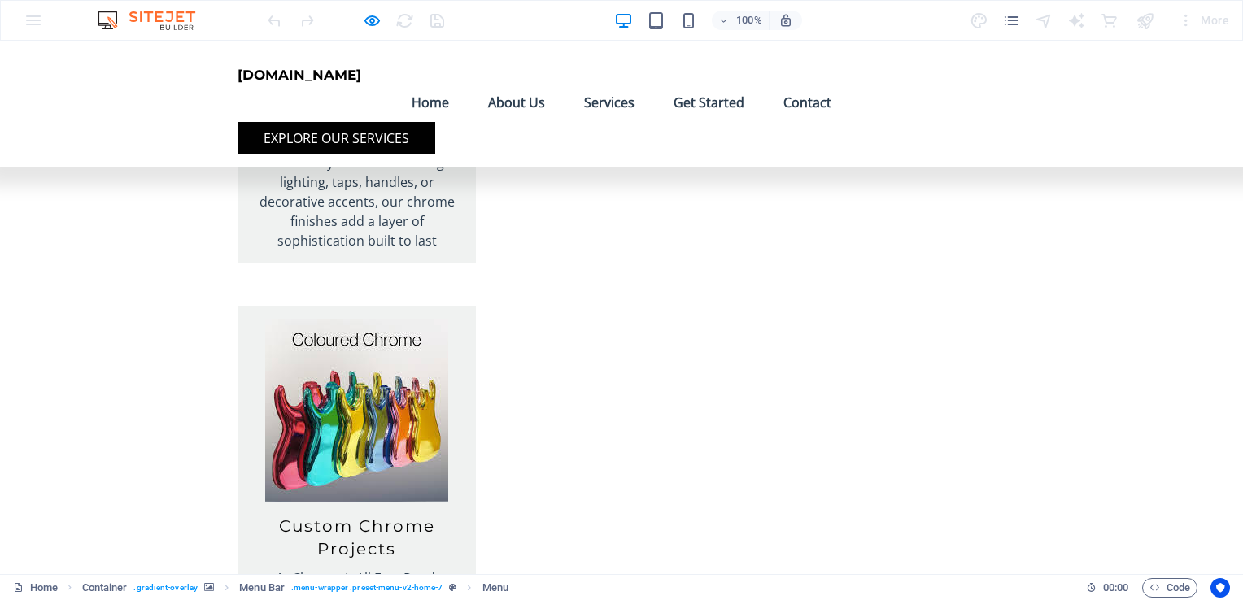
scroll to position [4669, 0]
